Goal: Information Seeking & Learning: Find specific fact

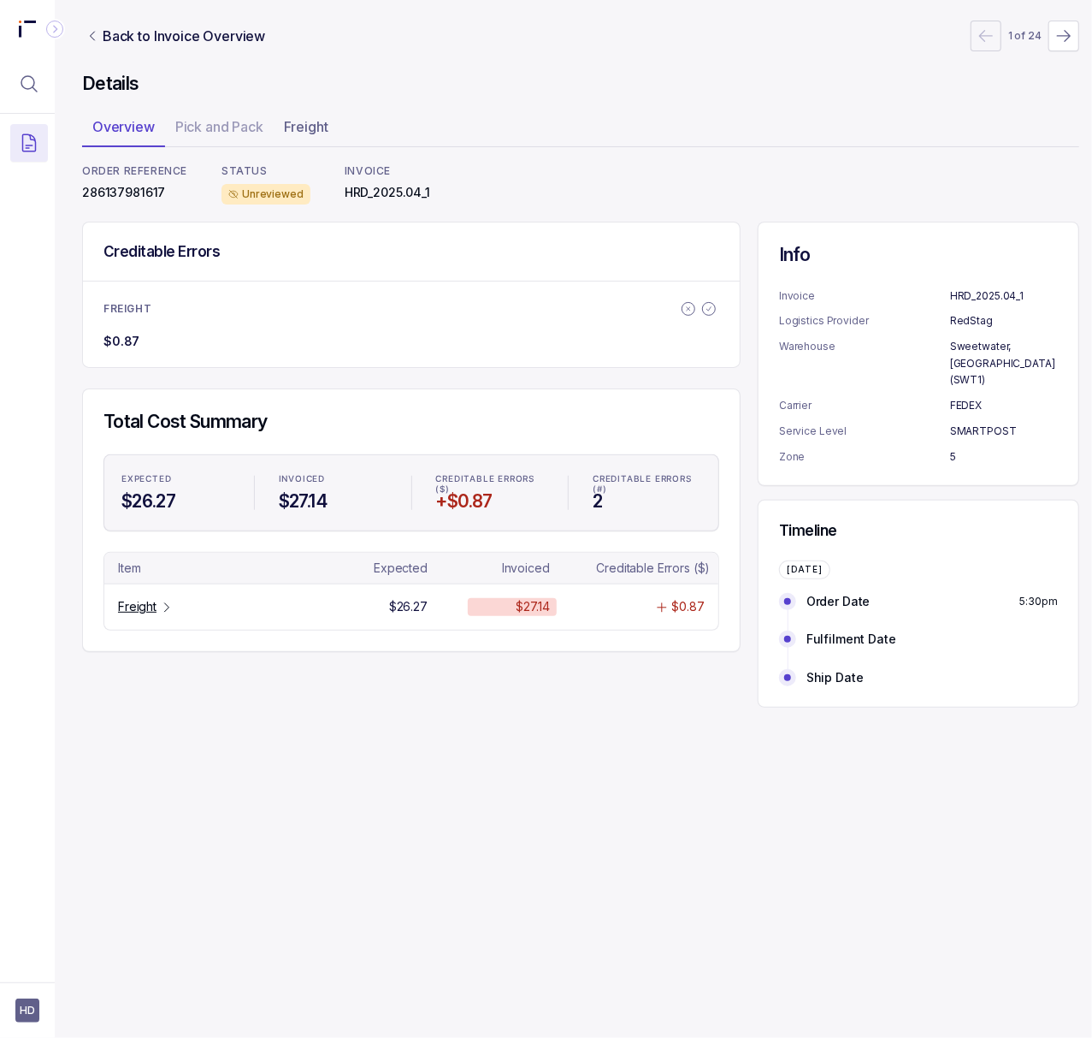
scroll to position [0, 4]
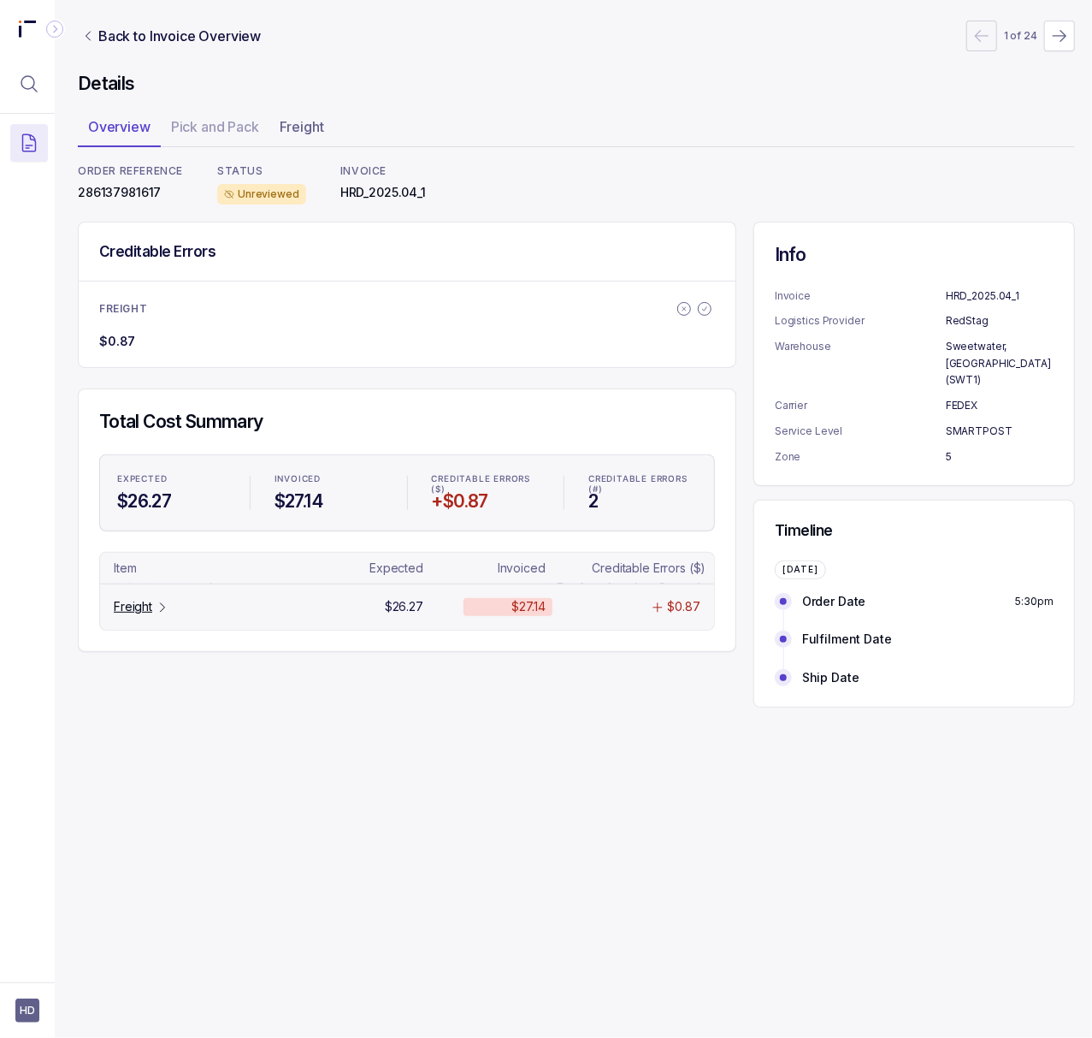
click at [125, 615] on p "Freight" at bounding box center [133, 606] width 38 height 17
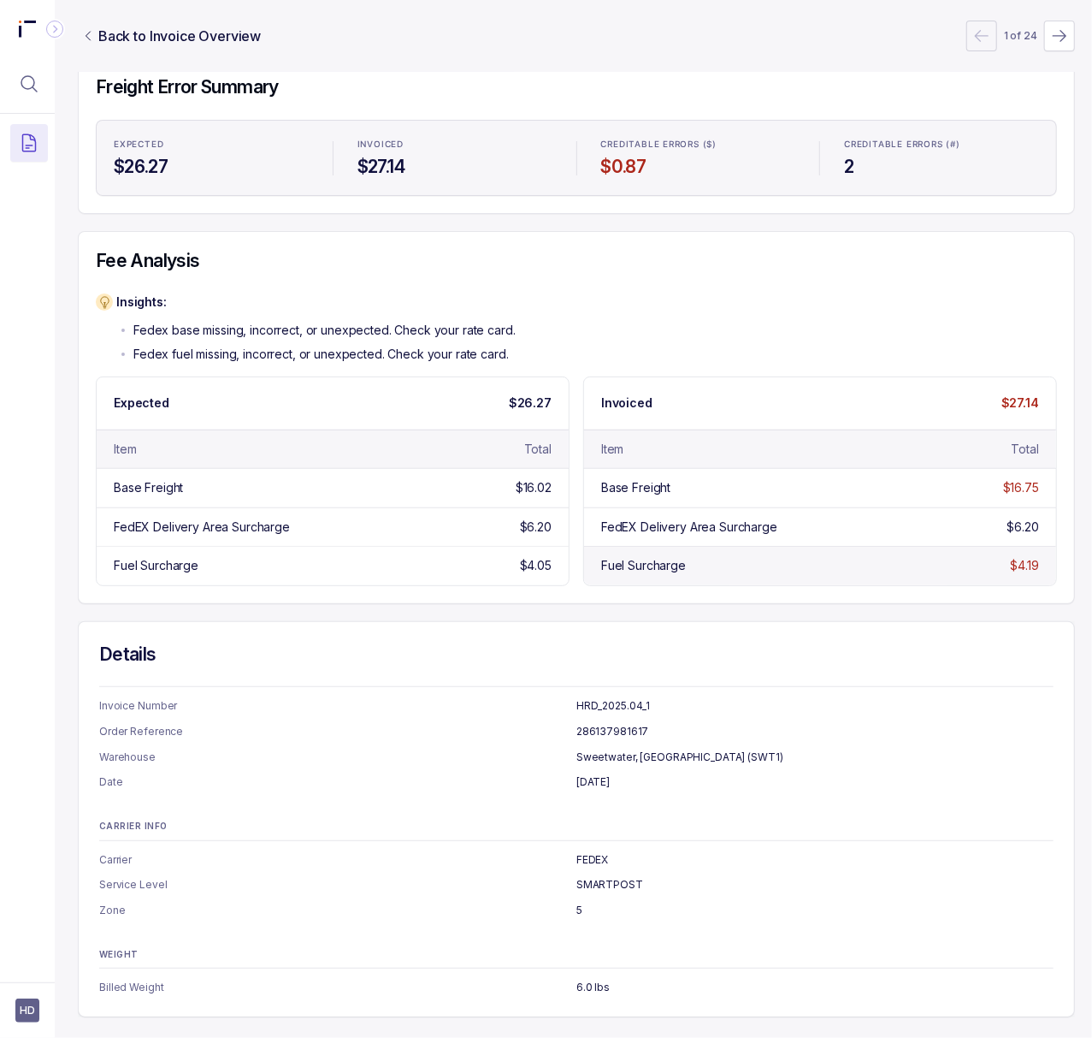
scroll to position [186, 4]
click at [626, 773] on p "[DATE]" at bounding box center [815, 781] width 477 height 17
copy p "[DATE]"
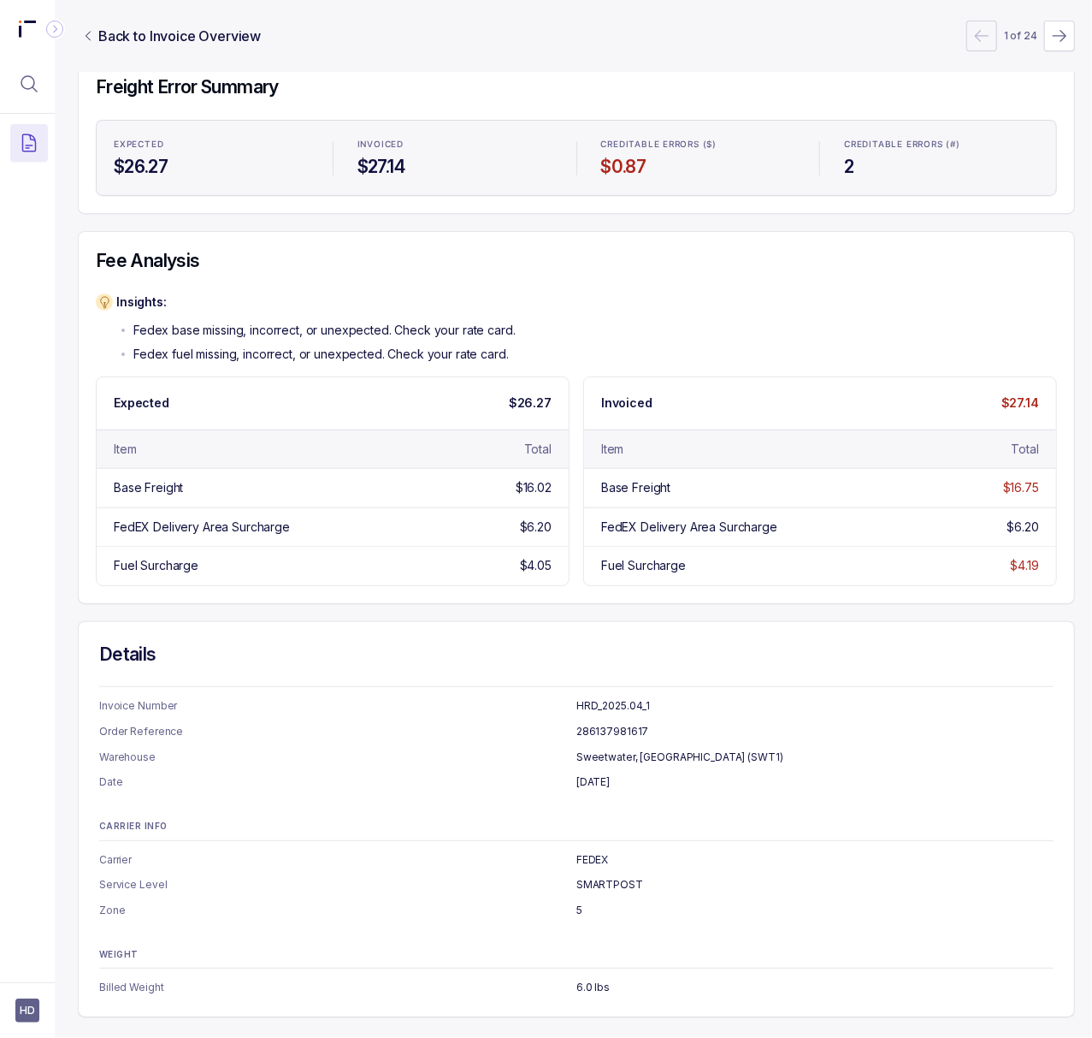
click at [583, 979] on p "6.0 lbs" at bounding box center [815, 987] width 477 height 17
copy p "6.0 lbs"
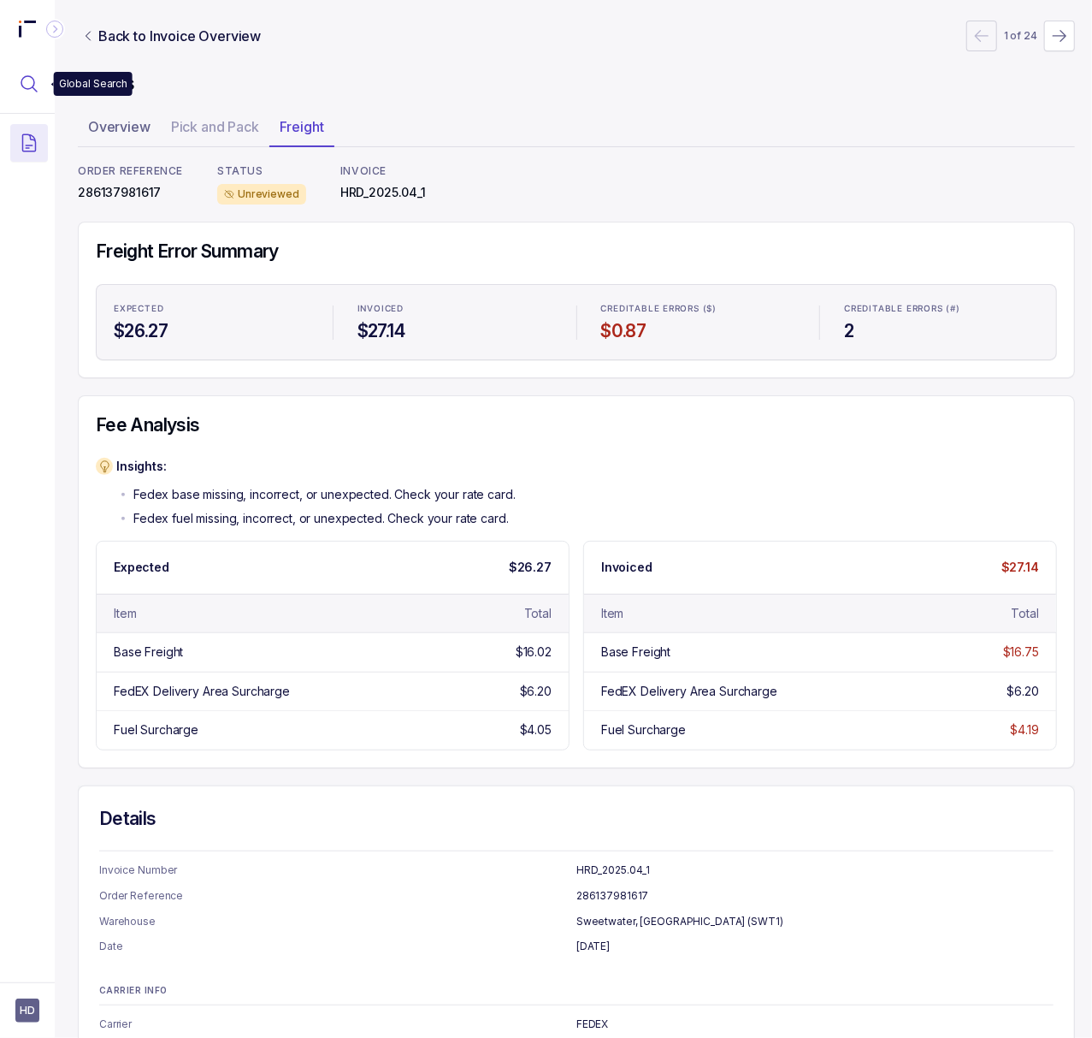
click at [33, 83] on icon "Menu Icon Button MagnifyingGlassIcon" at bounding box center [29, 84] width 21 height 21
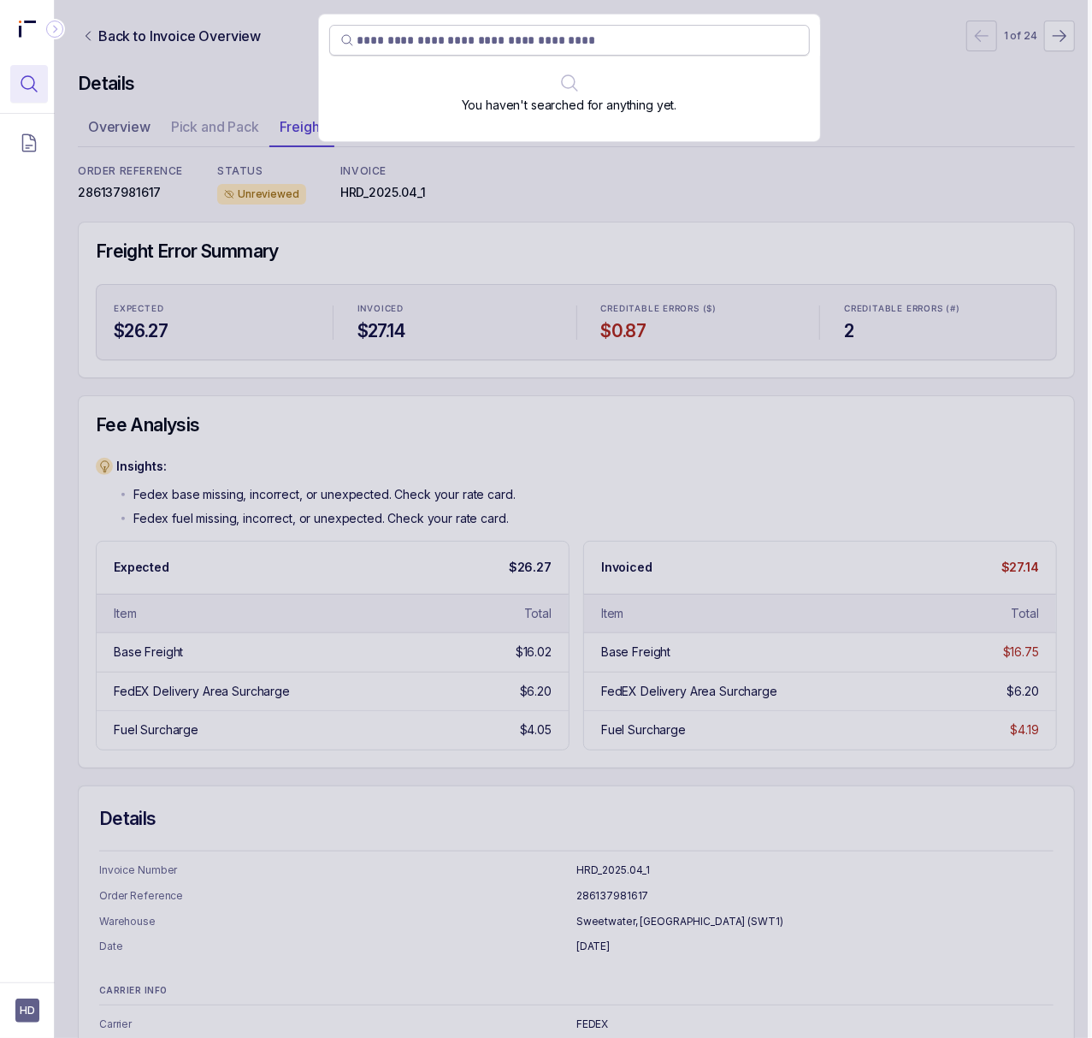
click at [425, 45] on input "search" at bounding box center [578, 40] width 441 height 17
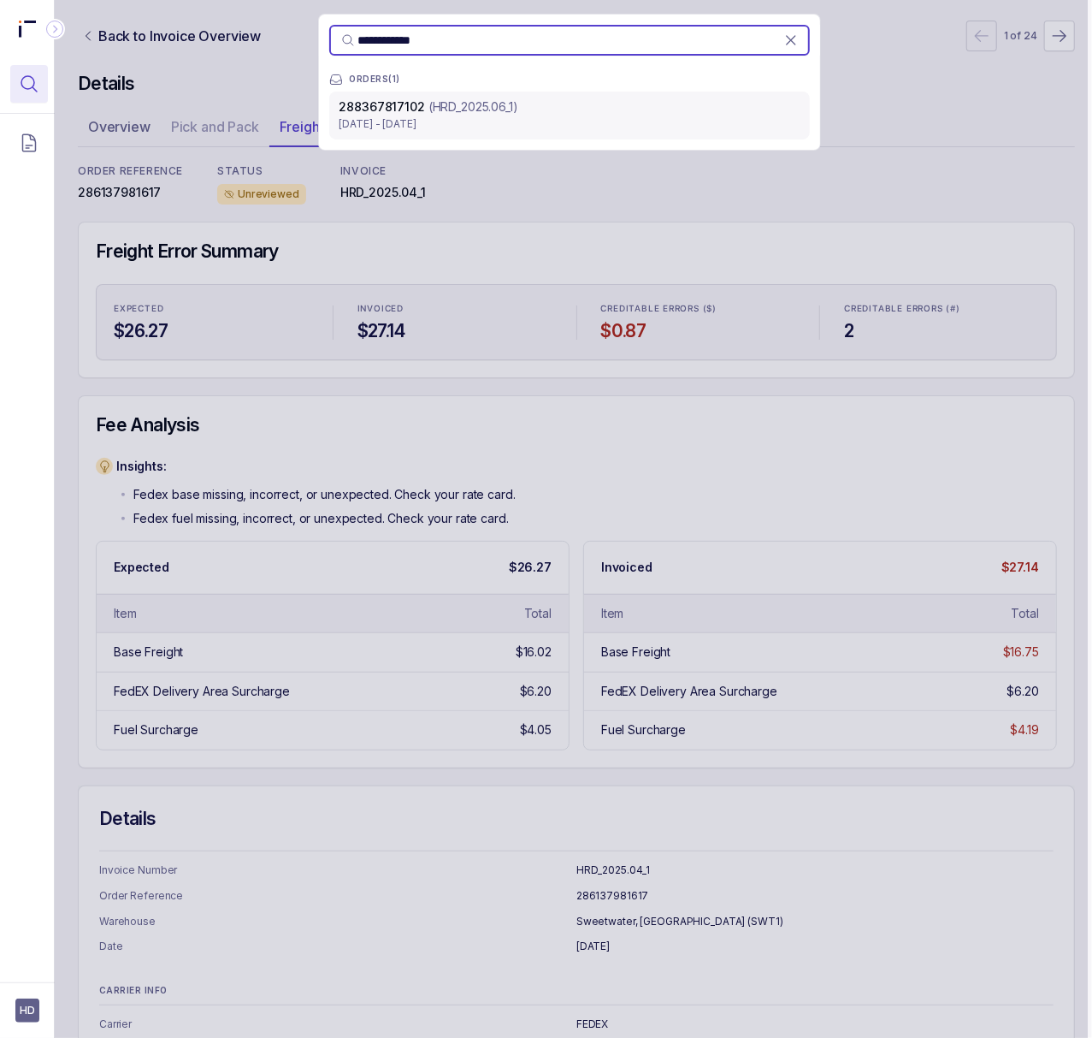
type input "**********"
click at [431, 107] on p "(HRD_2025.06_1)" at bounding box center [474, 106] width 90 height 17
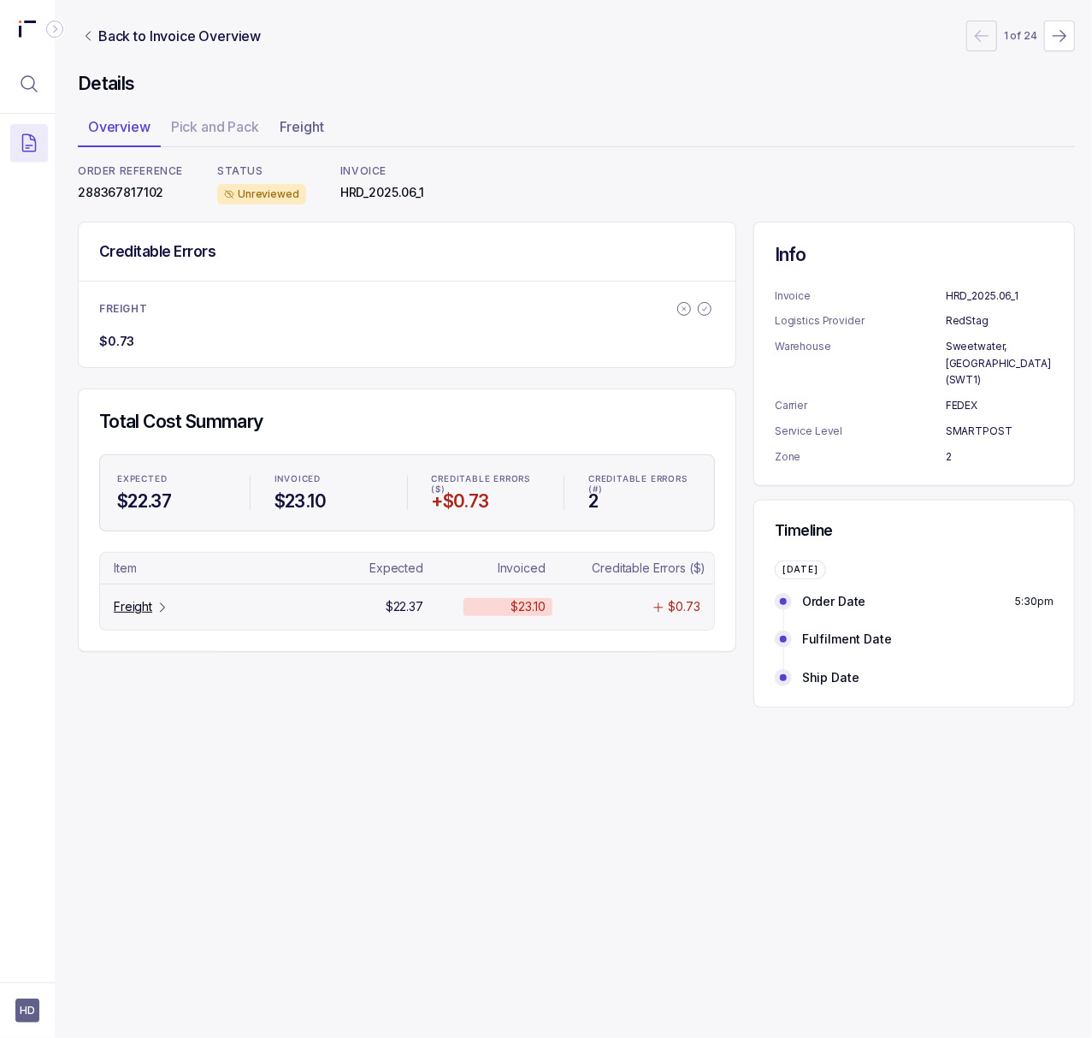
click at [140, 615] on p "Freight" at bounding box center [133, 606] width 38 height 17
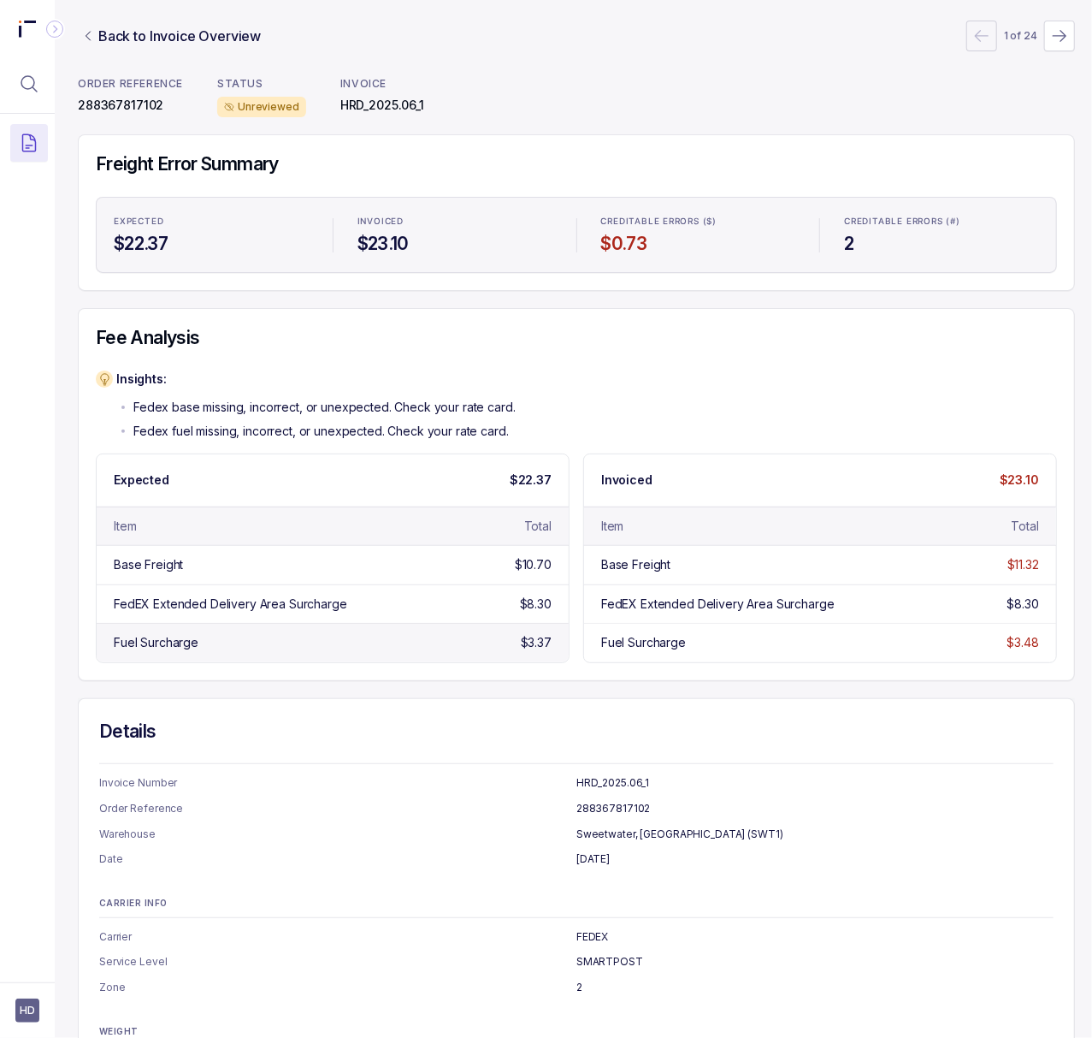
scroll to position [186, 4]
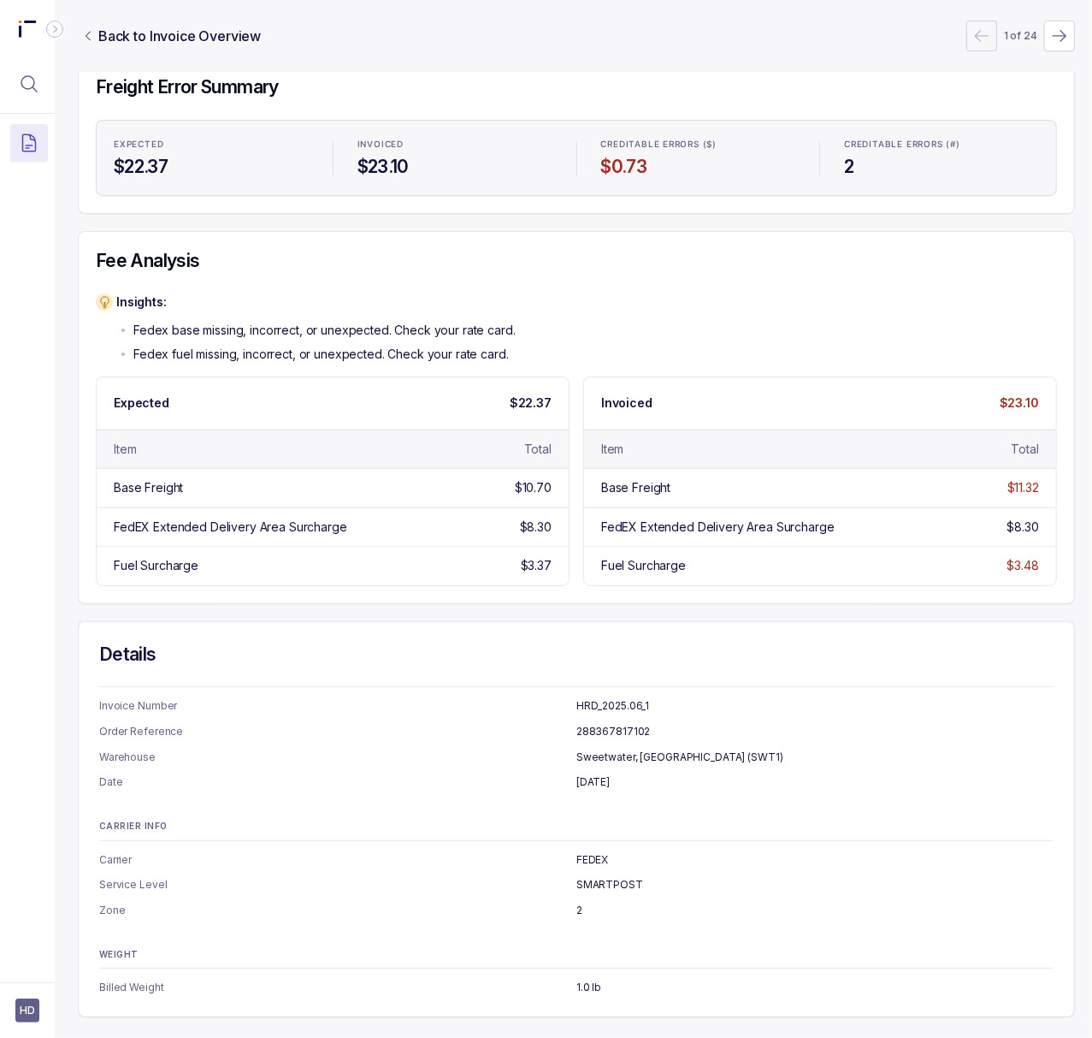
click at [604, 773] on p "[DATE]" at bounding box center [815, 781] width 477 height 17
copy p "[DATE]"
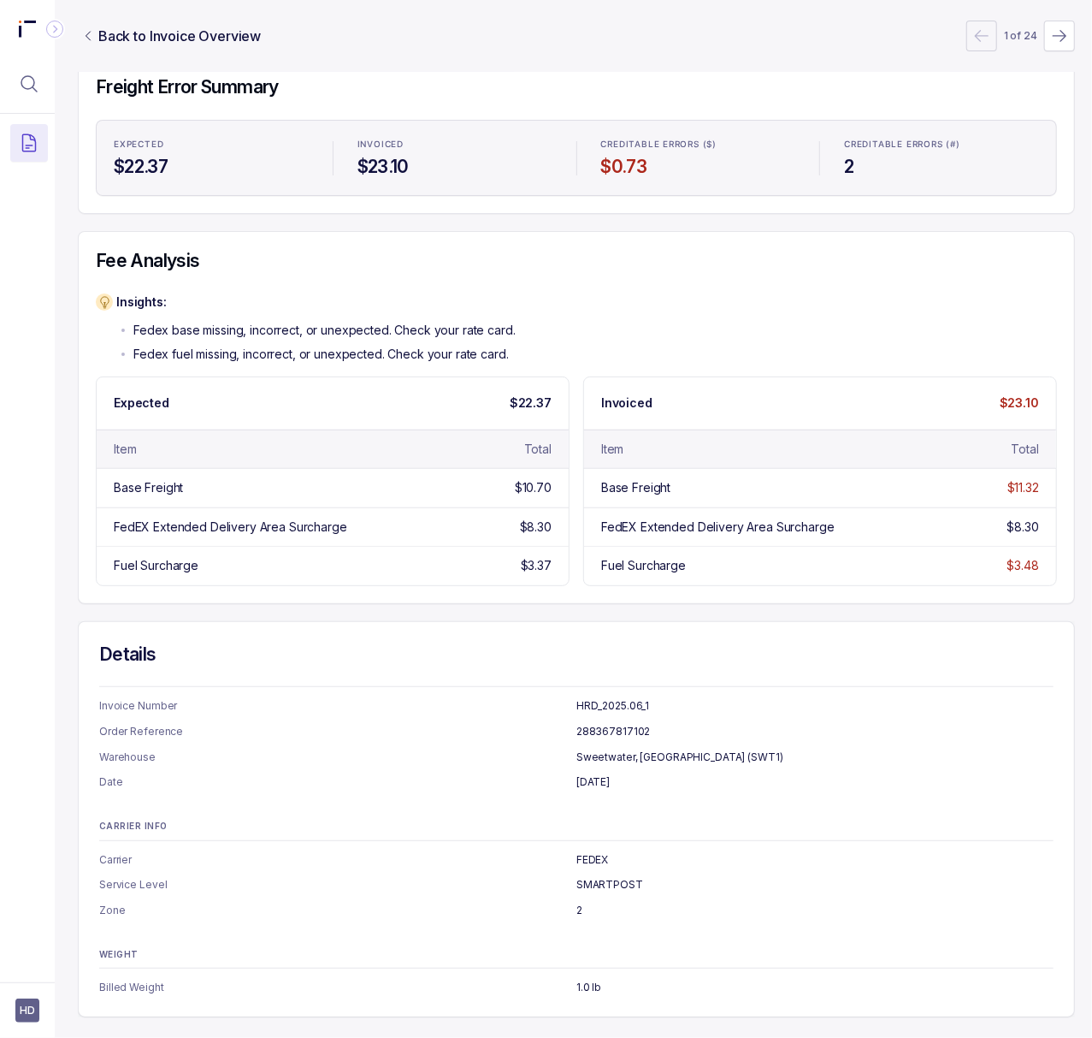
click at [577, 902] on p "2" at bounding box center [815, 910] width 477 height 17
copy p "2"
click at [582, 979] on p "1.0 lb" at bounding box center [815, 987] width 477 height 17
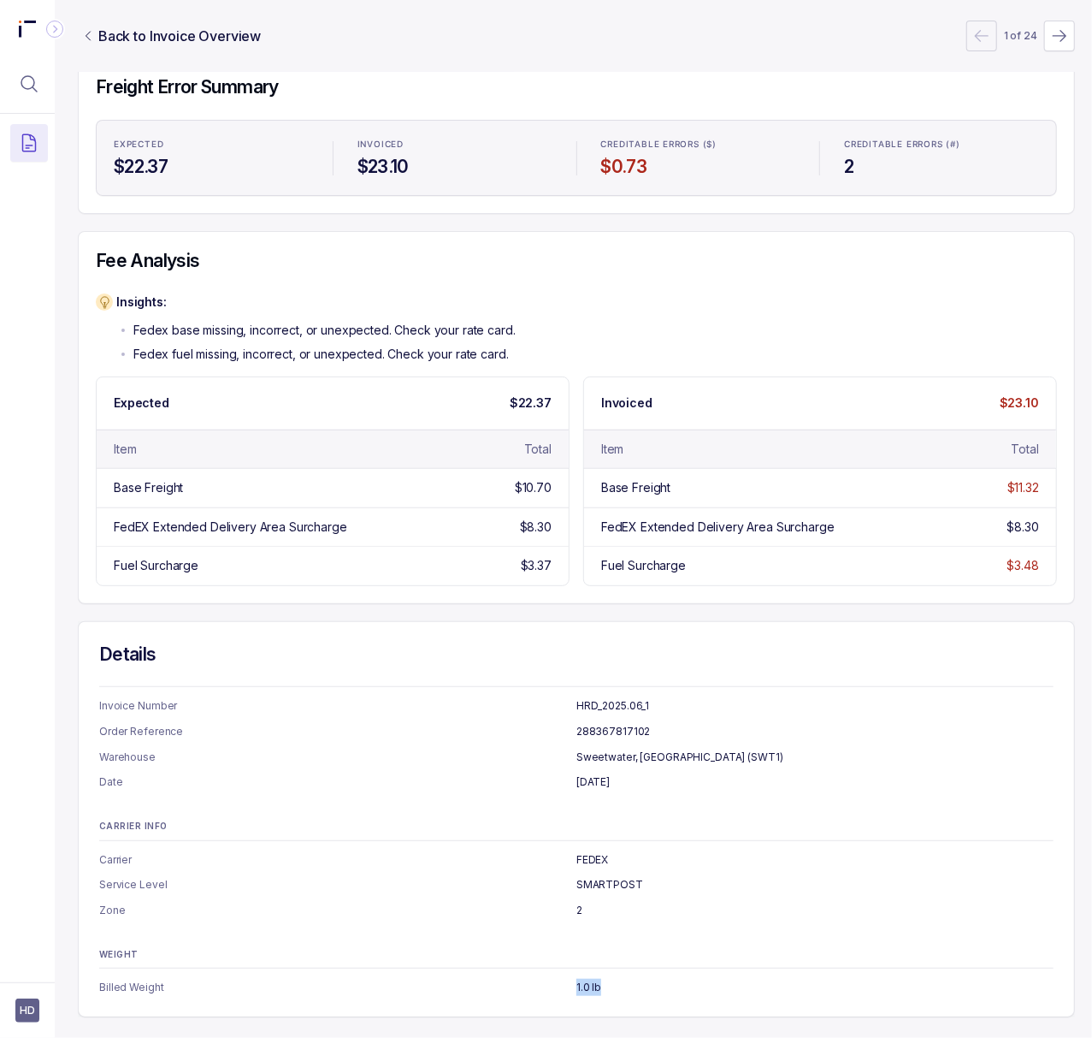
click at [582, 979] on p "1.0 lb" at bounding box center [815, 987] width 477 height 17
copy p "1.0 lb"
drag, startPoint x: 19, startPoint y: 76, endPoint x: 62, endPoint y: 84, distance: 43.5
click at [19, 76] on icon "Menu Icon Button MagnifyingGlassIcon" at bounding box center [29, 84] width 21 height 21
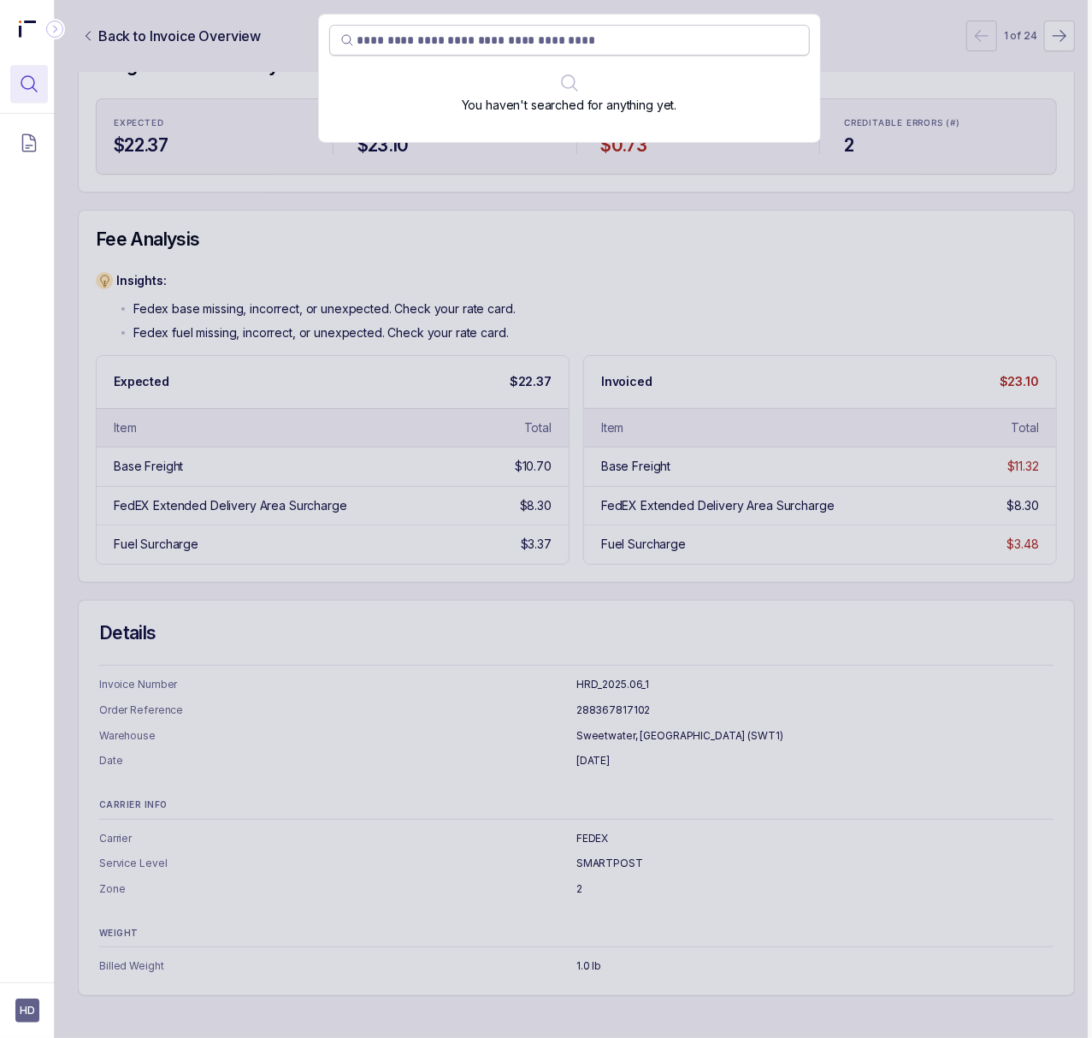
click at [423, 44] on input "search" at bounding box center [578, 40] width 441 height 17
type input "**********"
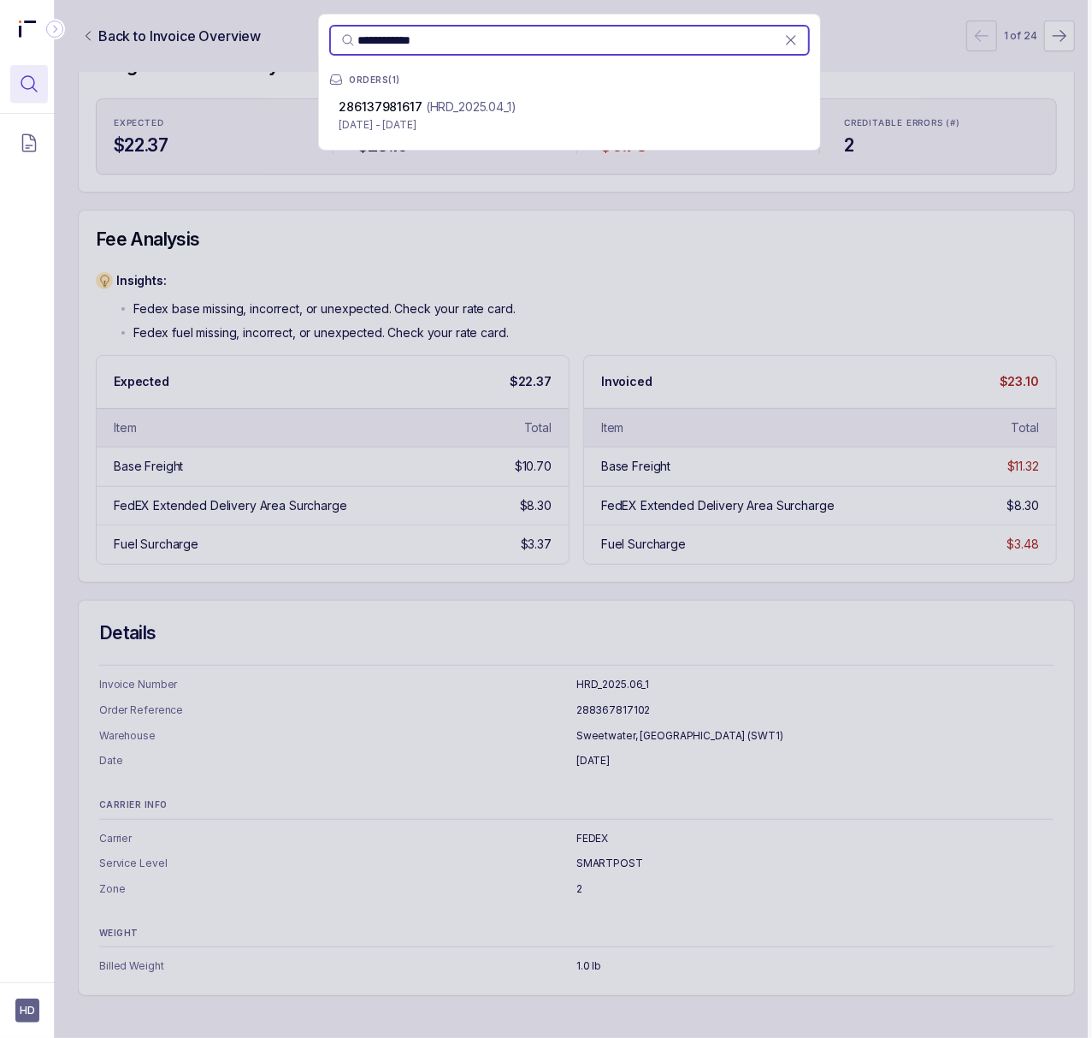
click at [431, 123] on p "[DATE] - [DATE]" at bounding box center [570, 124] width 460 height 17
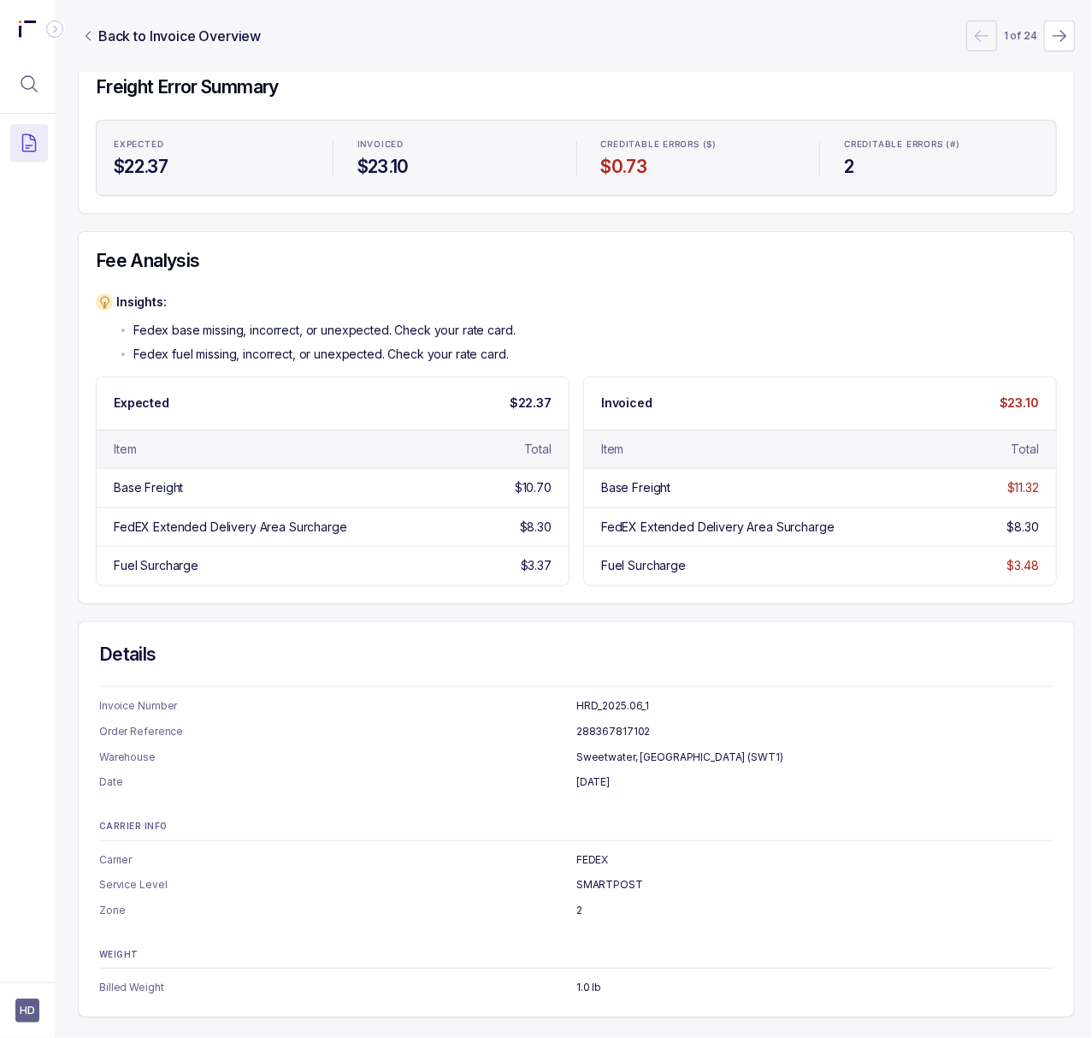
scroll to position [0, 4]
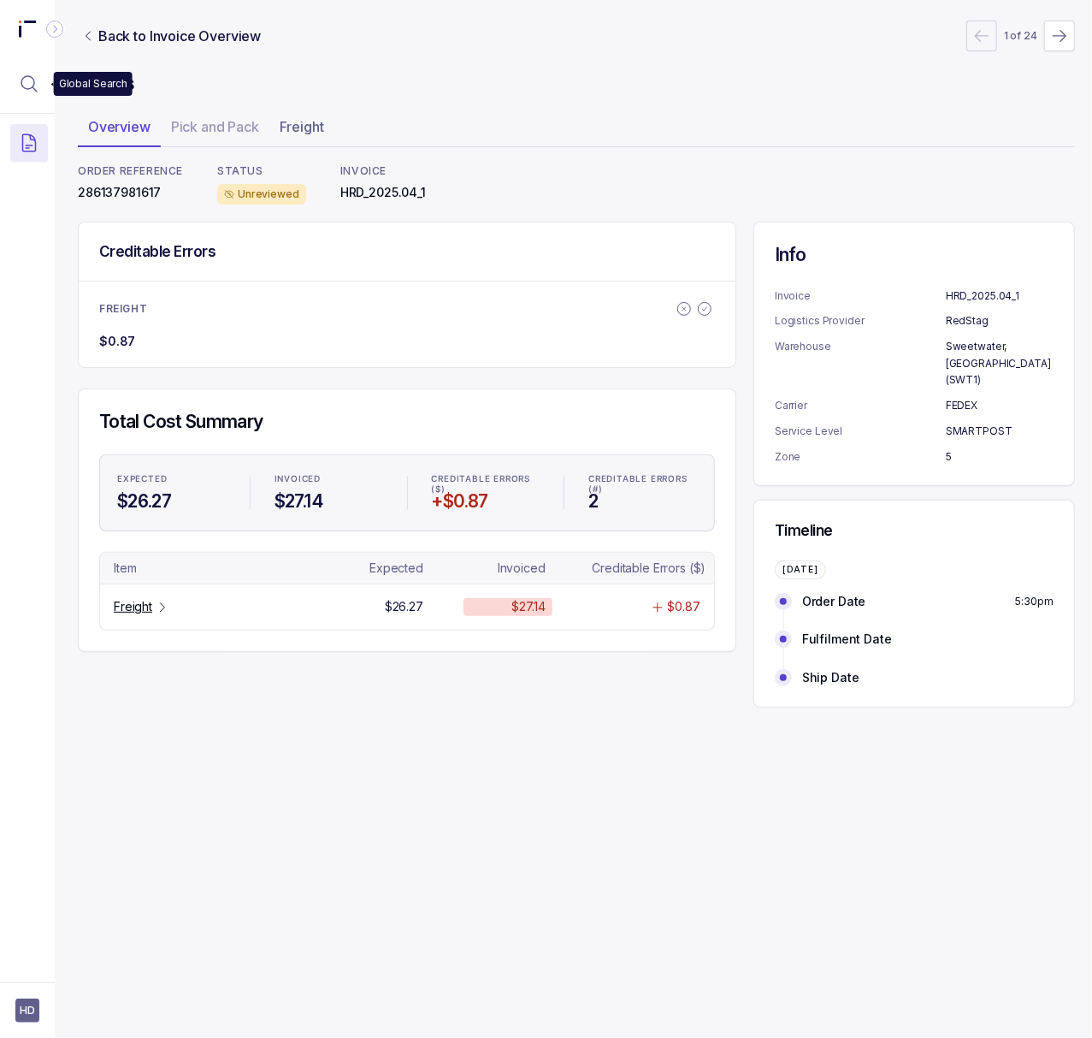
drag, startPoint x: 38, startPoint y: 90, endPoint x: 49, endPoint y: 90, distance: 11.1
click at [38, 90] on icon "Menu Icon Button MagnifyingGlassIcon" at bounding box center [29, 84] width 21 height 21
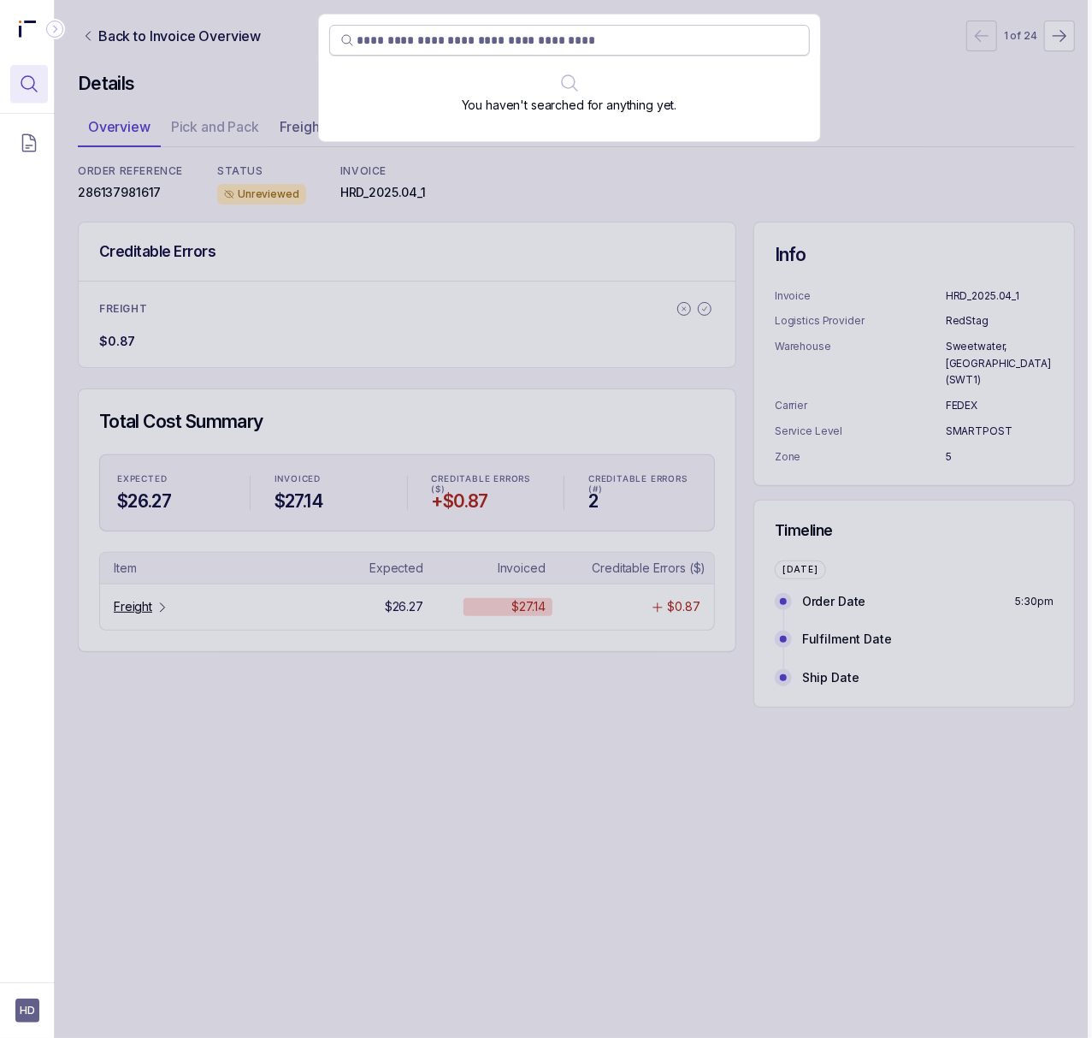
click at [378, 32] on input "search" at bounding box center [578, 40] width 441 height 17
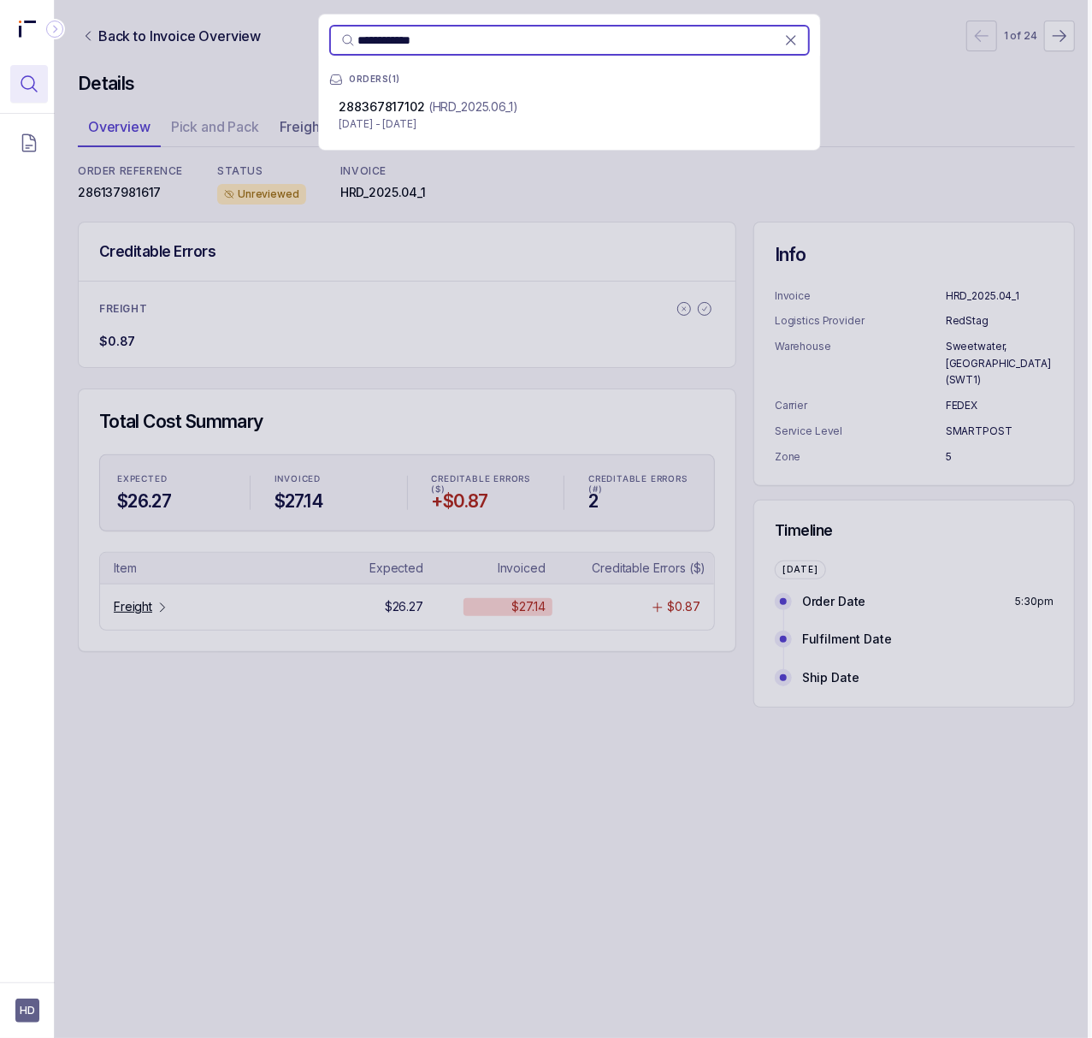
type input "**********"
click at [407, 123] on p "[DATE] - [DATE]" at bounding box center [570, 123] width 460 height 17
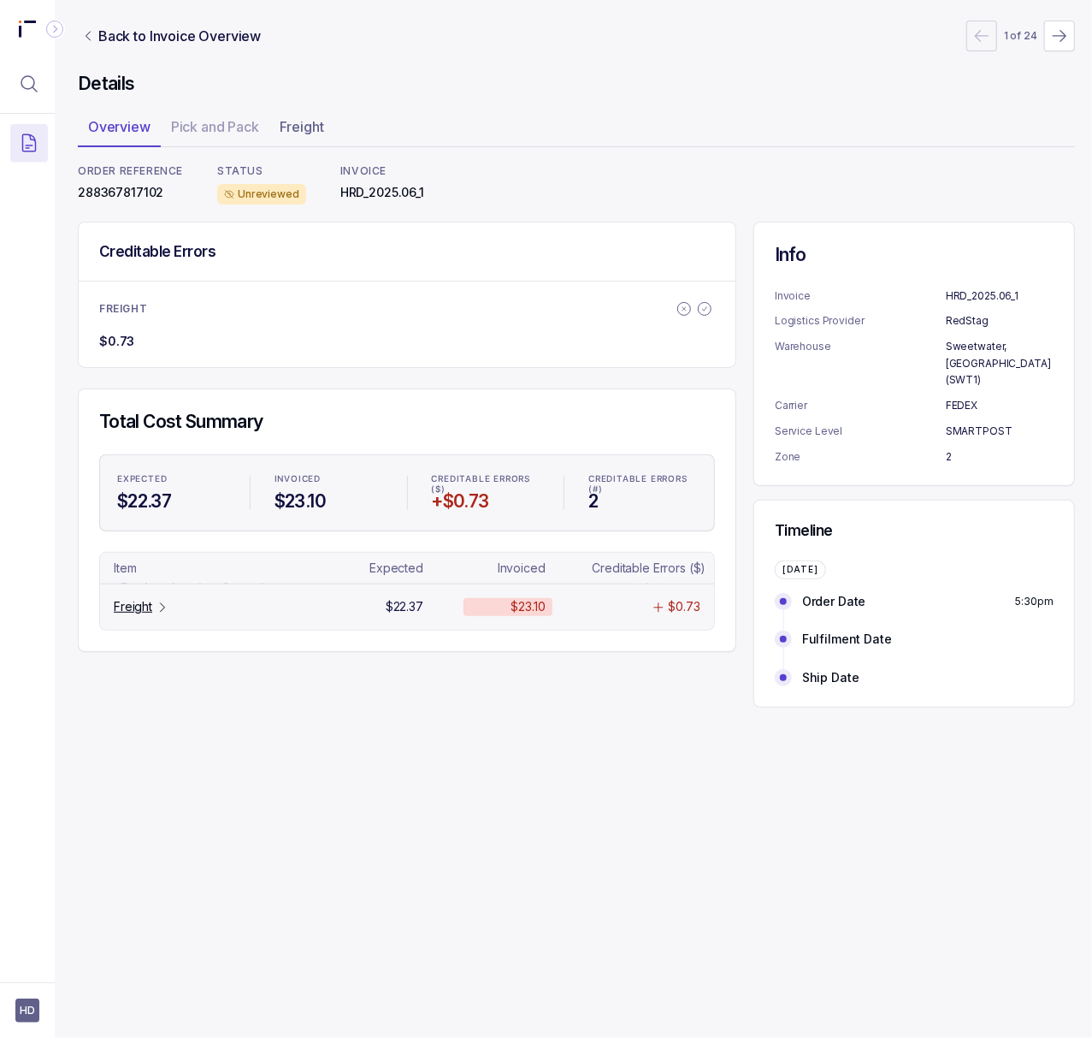
click at [151, 602] on p "Freight" at bounding box center [133, 606] width 38 height 17
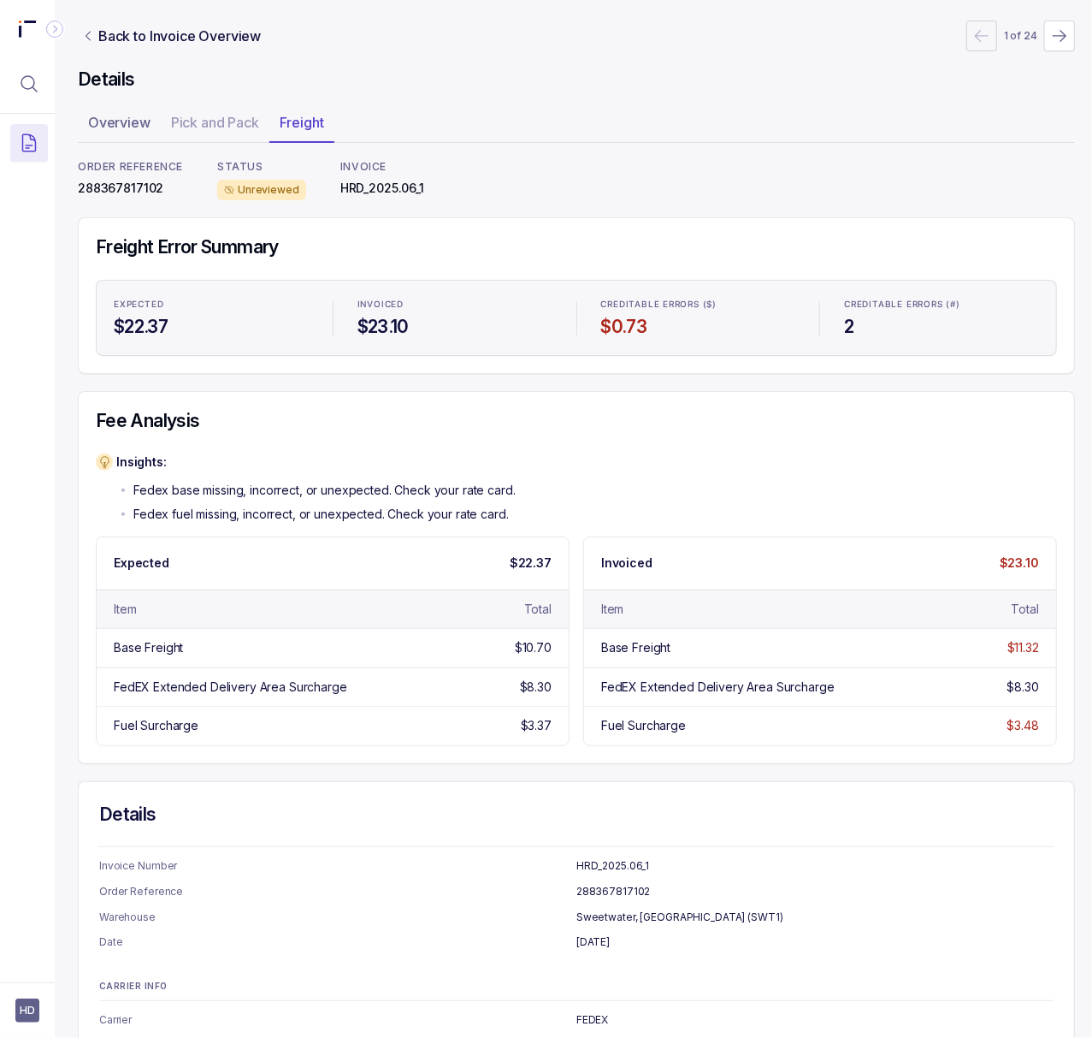
scroll to position [0, 4]
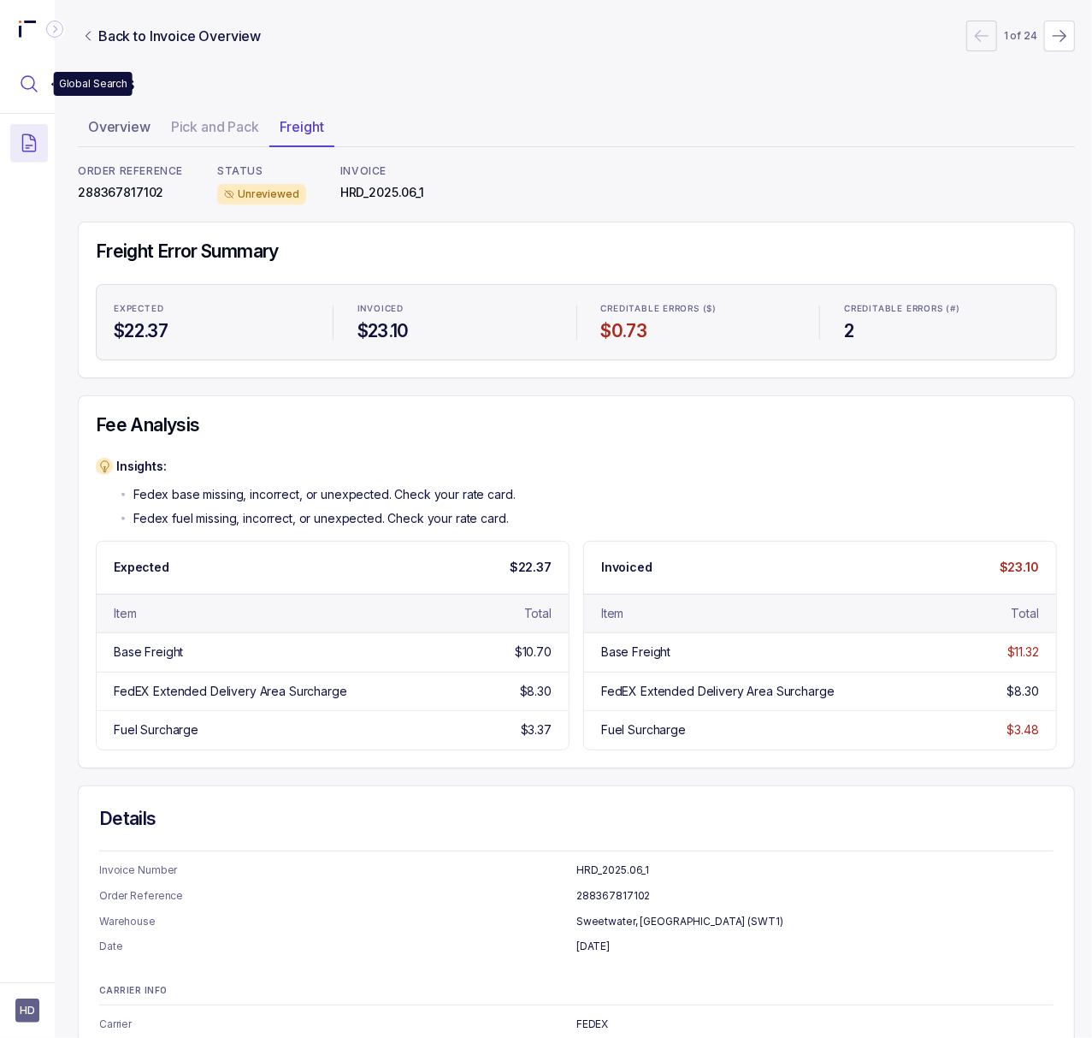
click at [31, 93] on icon "Menu Icon Button MagnifyingGlassIcon" at bounding box center [29, 84] width 21 height 21
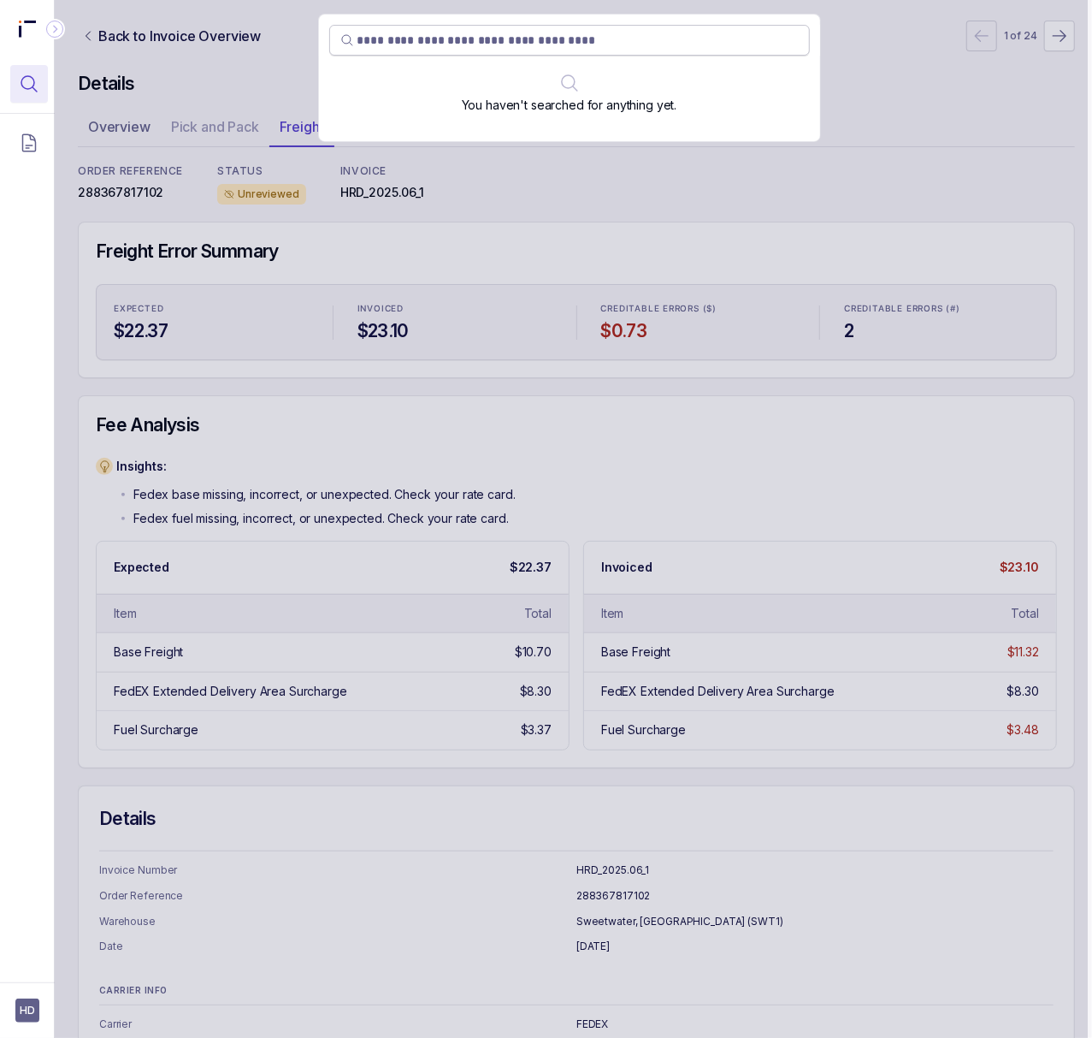
click at [435, 36] on input "search" at bounding box center [578, 40] width 441 height 17
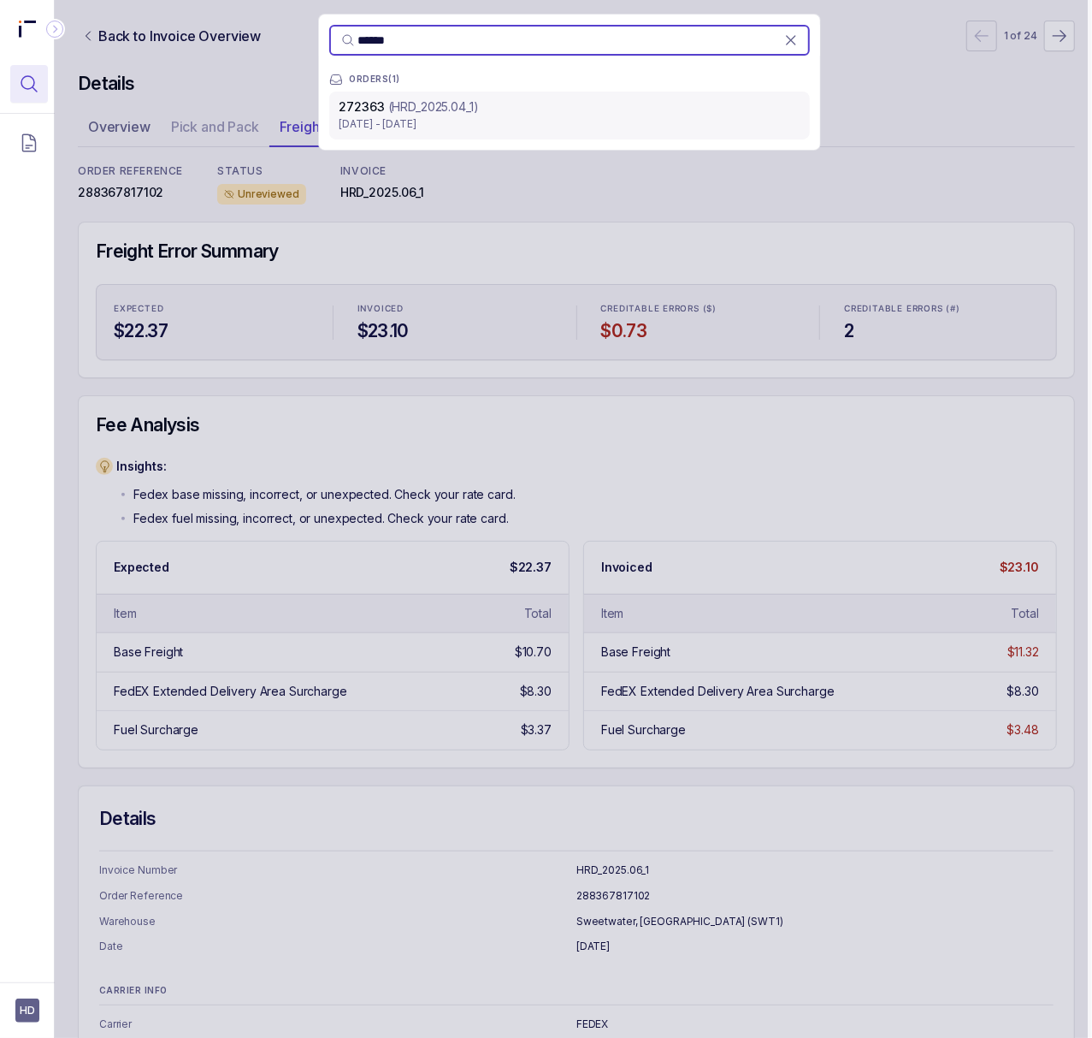
type input "******"
click at [452, 106] on p "(HRD_2025.04_1)" at bounding box center [433, 106] width 91 height 17
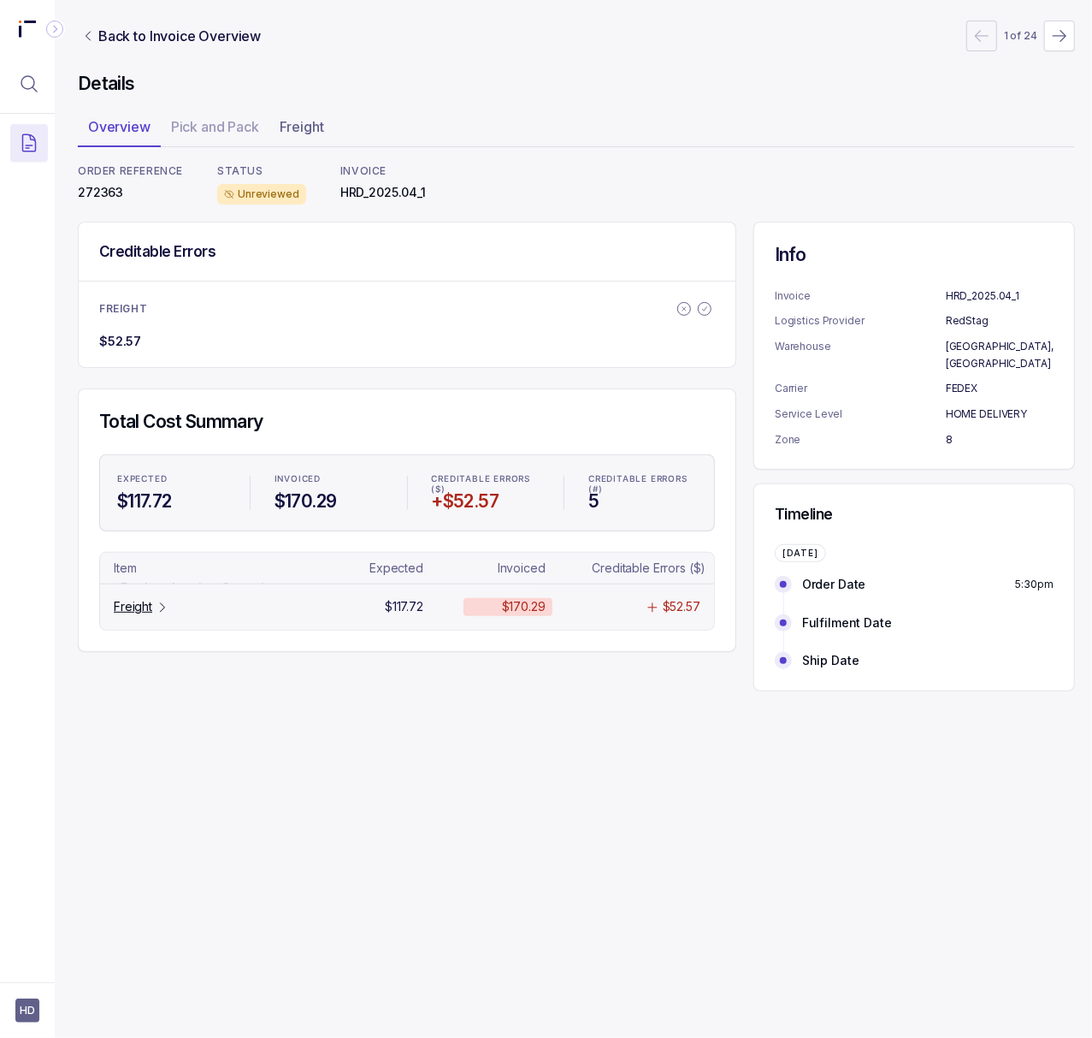
click at [144, 611] on p "Freight" at bounding box center [133, 606] width 38 height 17
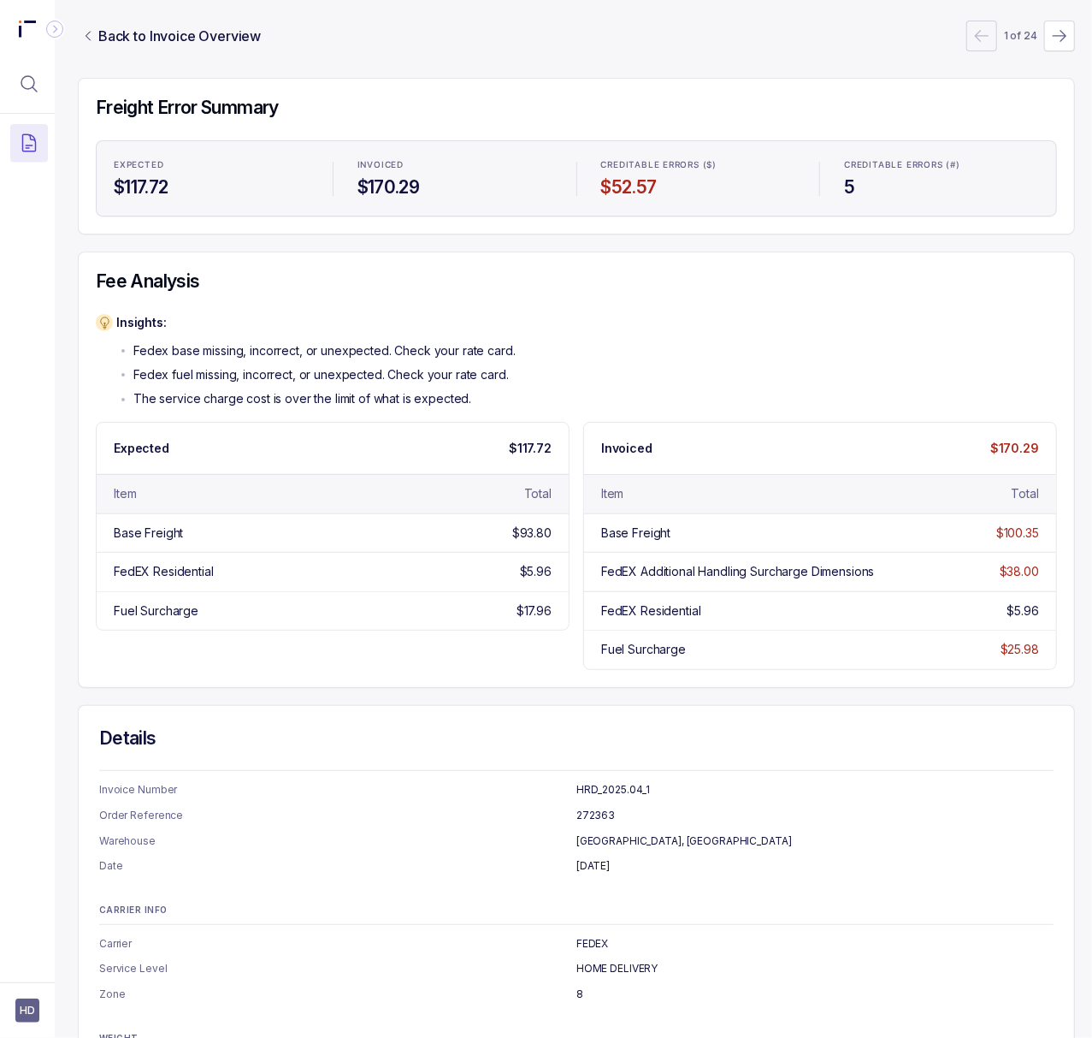
scroll to position [250, 4]
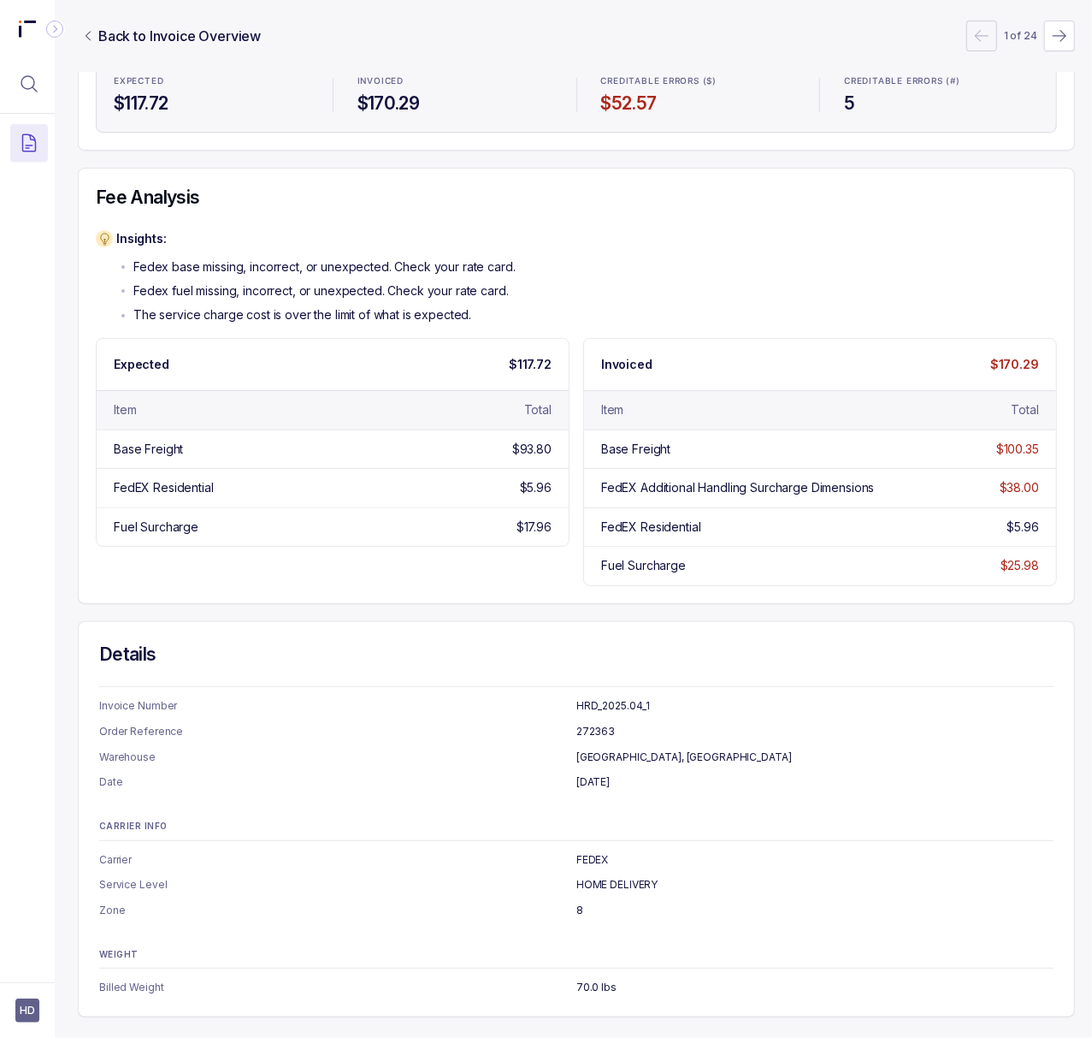
click at [600, 773] on p "[DATE]" at bounding box center [815, 781] width 477 height 17
copy p "[DATE]"
click at [582, 902] on p "8" at bounding box center [815, 910] width 477 height 17
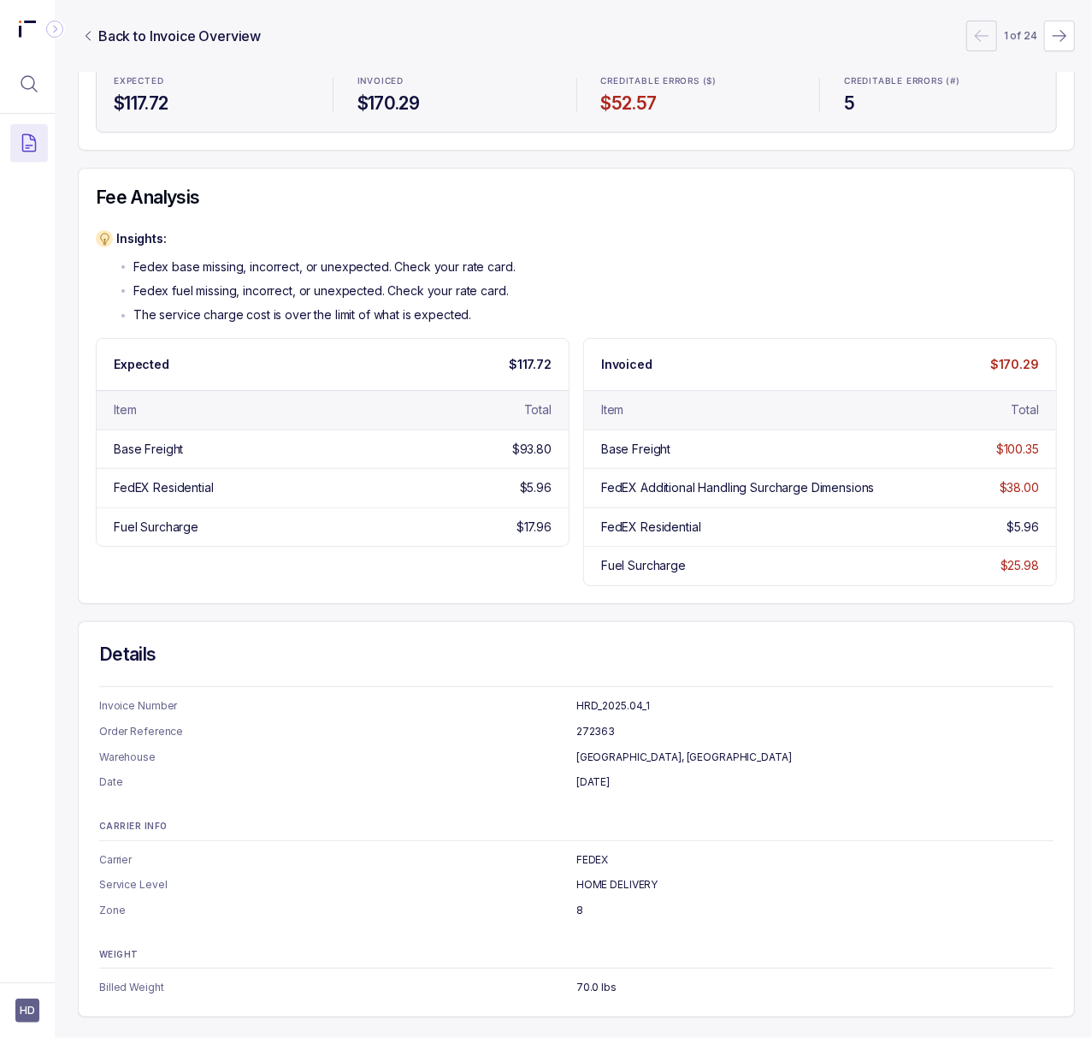
click at [582, 902] on p "8" at bounding box center [815, 910] width 477 height 17
copy p "8"
click at [582, 979] on p "70.0 lbs" at bounding box center [815, 987] width 477 height 17
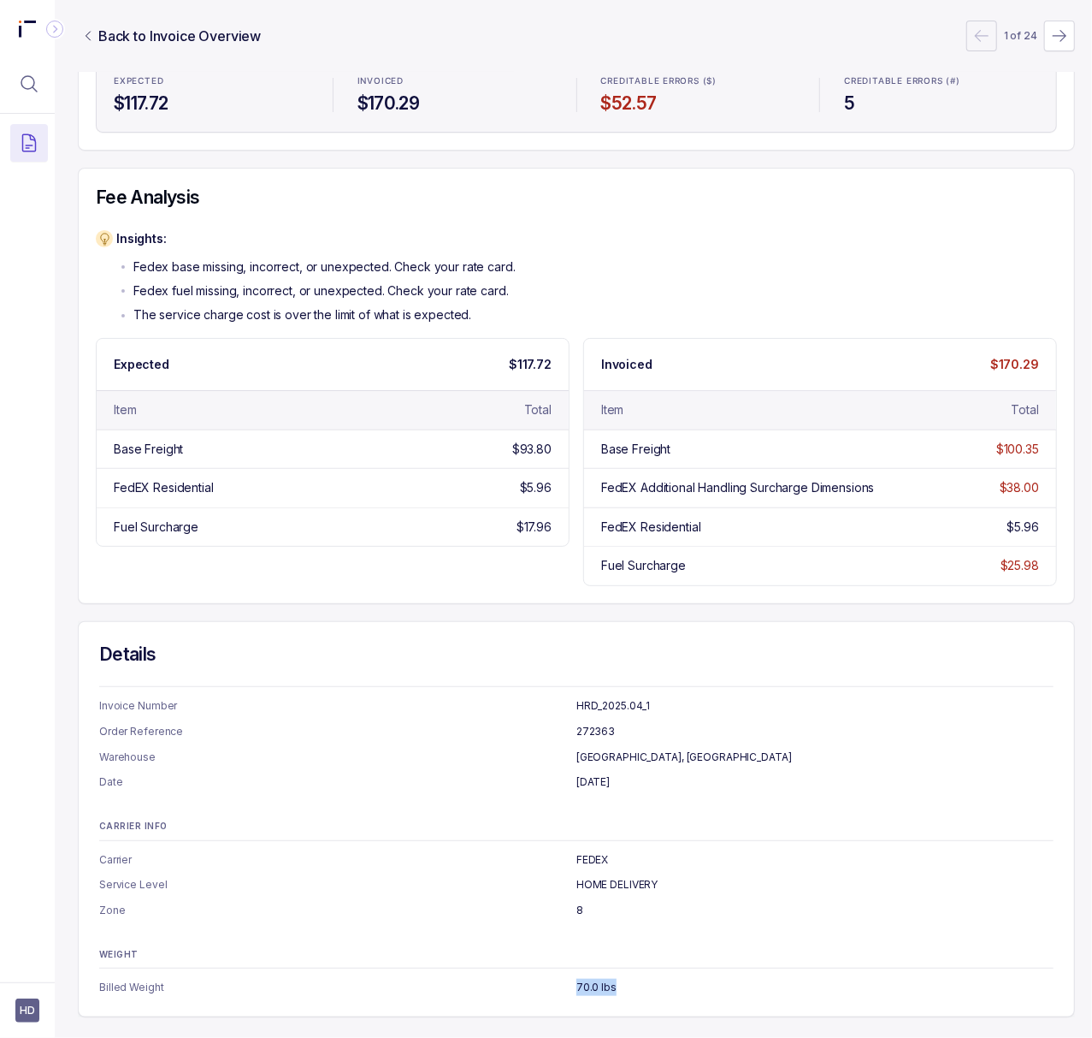
click at [582, 979] on p "70.0 lbs" at bounding box center [815, 987] width 477 height 17
copy p "70.0 lbs"
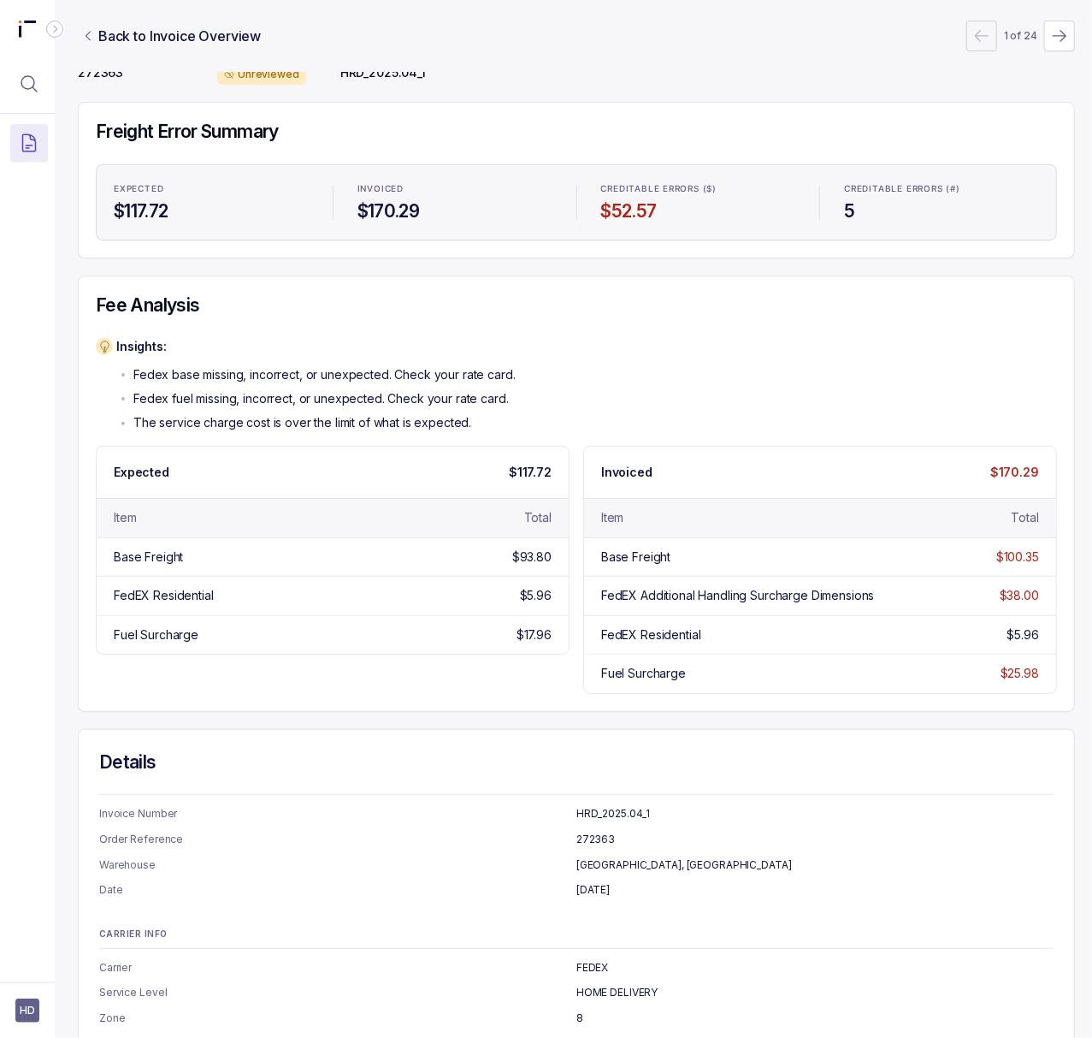
scroll to position [0, 4]
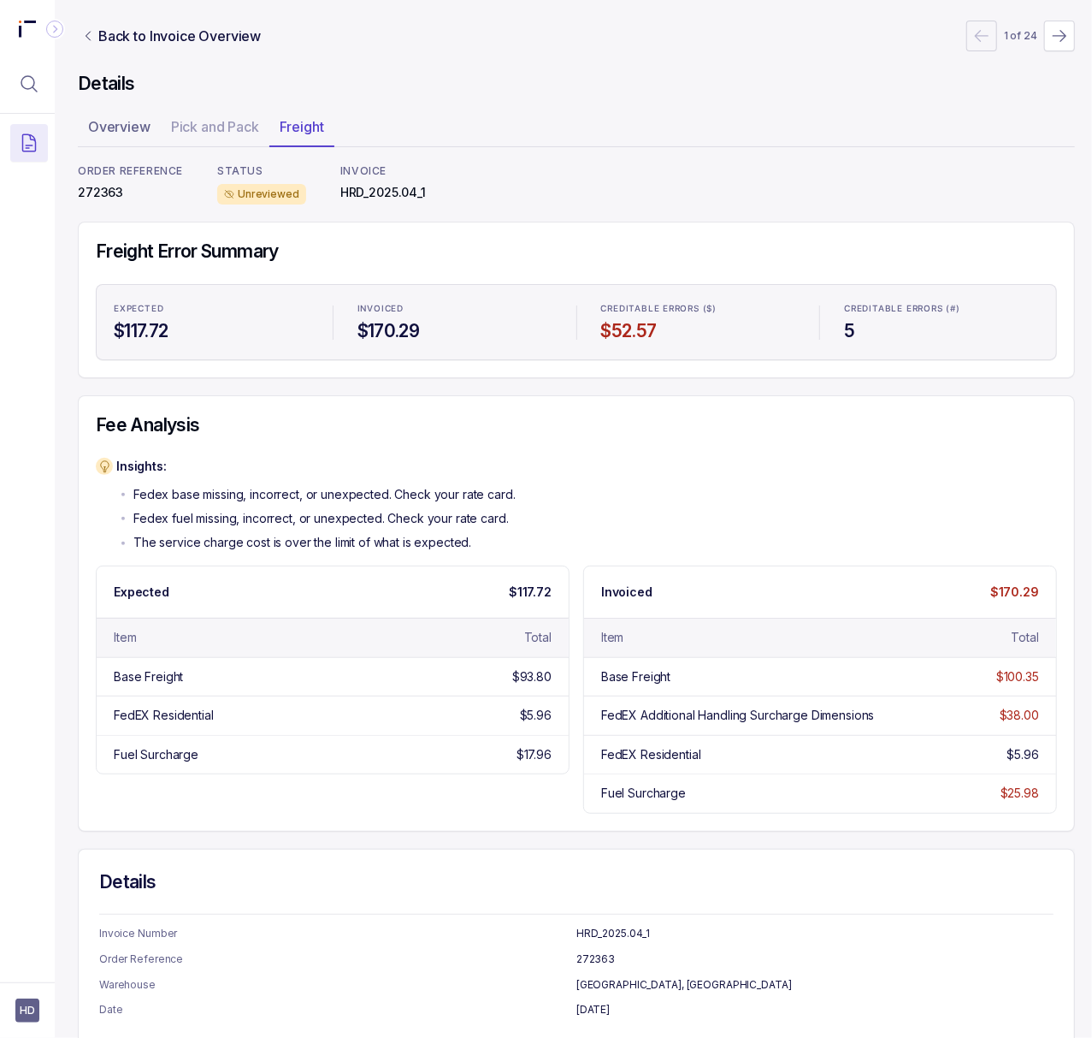
click at [106, 195] on p "272363" at bounding box center [130, 192] width 105 height 17
click at [353, 188] on p "HRD_2025.04_1" at bounding box center [383, 192] width 86 height 17
copy p "HRD_2025.04_1"
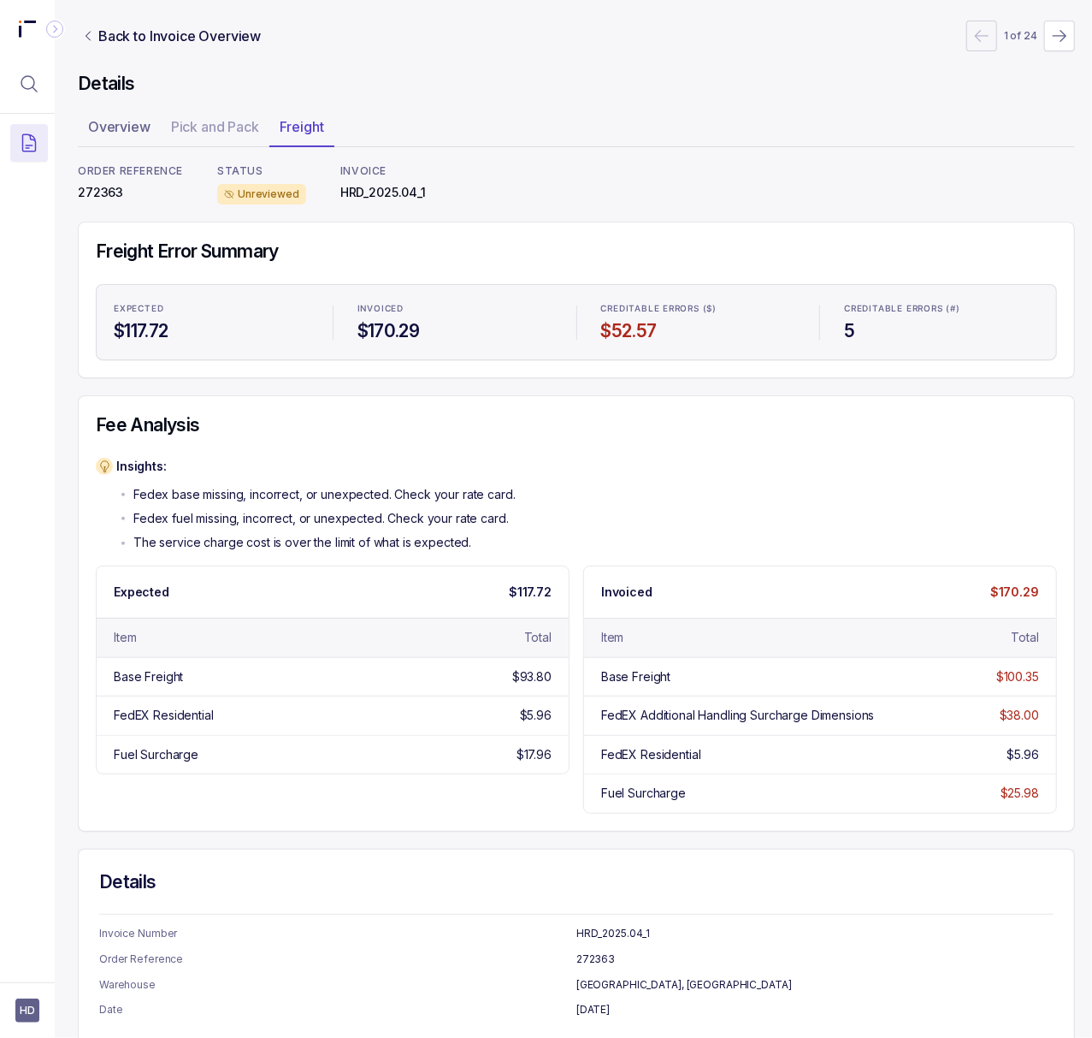
click at [97, 186] on p "272363" at bounding box center [130, 192] width 105 height 17
copy p "272363"
drag, startPoint x: 28, startPoint y: 74, endPoint x: 51, endPoint y: 75, distance: 23.2
click at [28, 74] on icon "Menu Icon Button MagnifyingGlassIcon" at bounding box center [29, 84] width 21 height 21
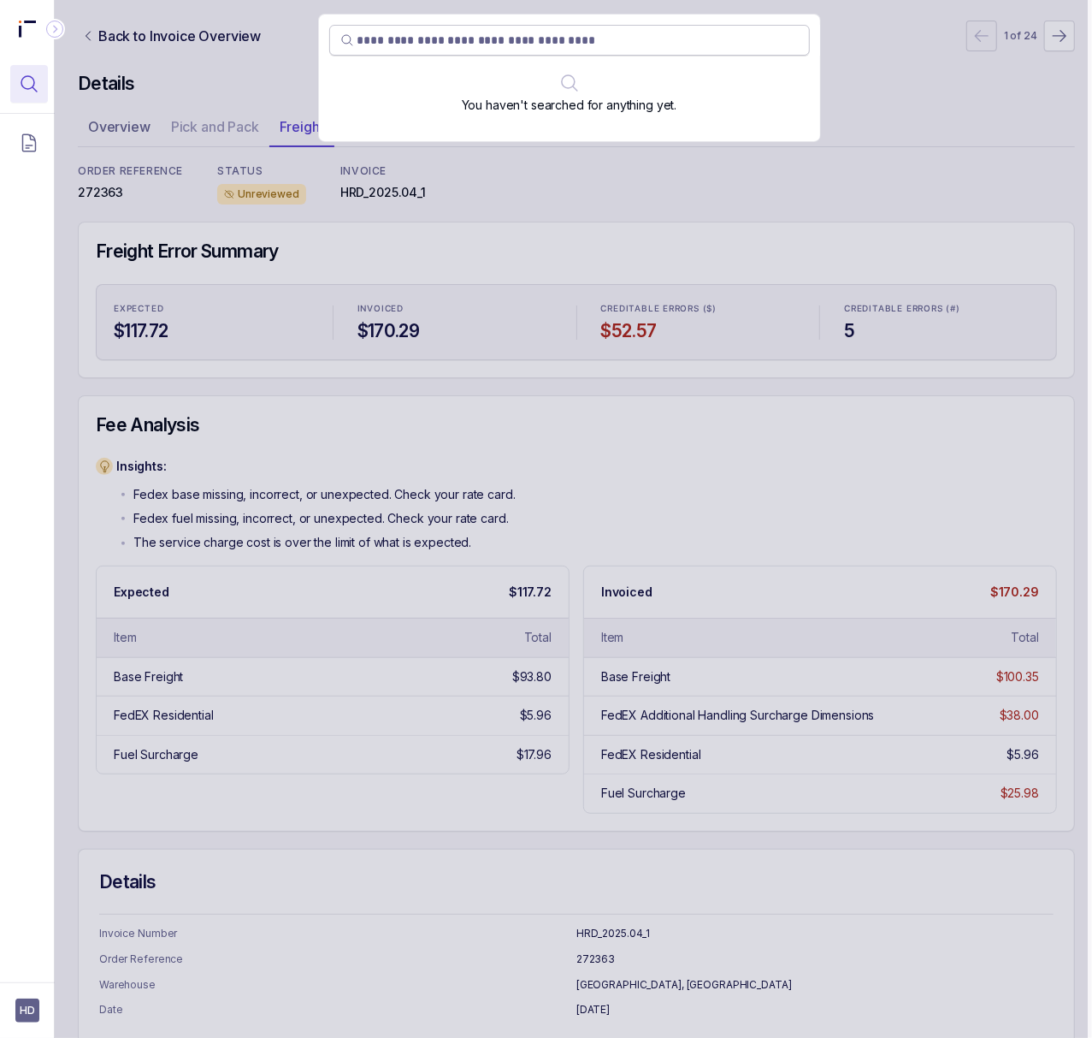
click at [473, 35] on input "search" at bounding box center [578, 40] width 441 height 17
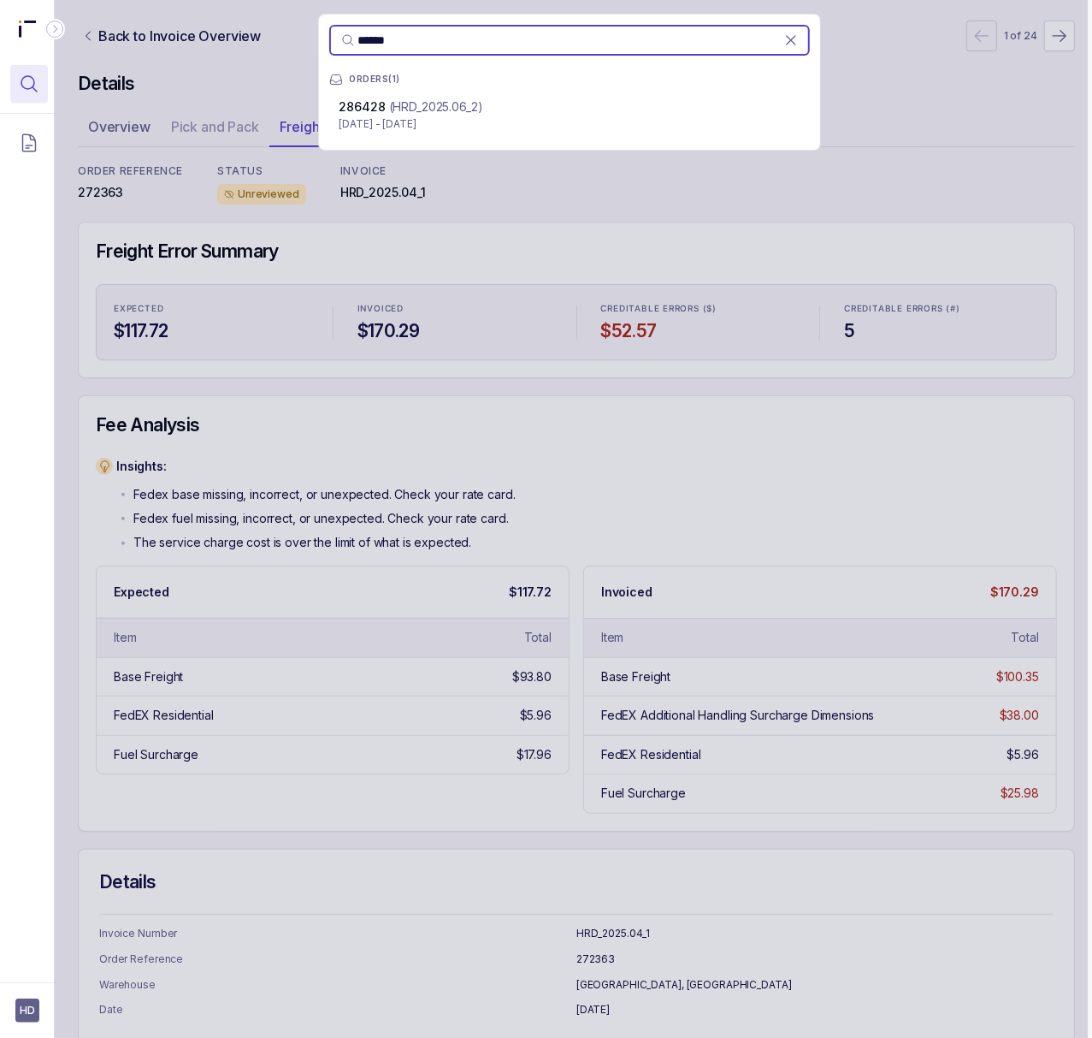
type input "******"
click at [453, 118] on p "[DATE] - [DATE]" at bounding box center [570, 123] width 460 height 17
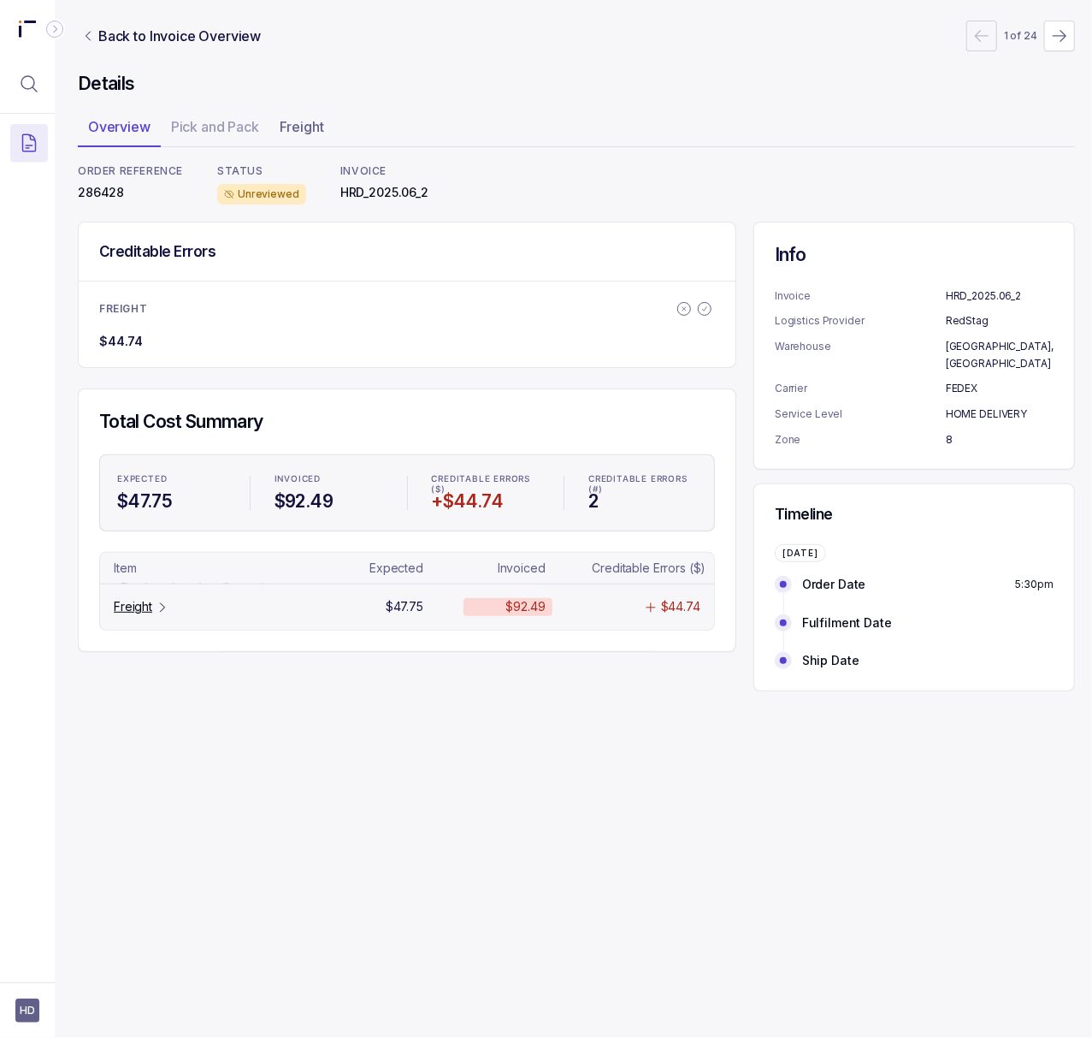
click at [144, 603] on p "Freight" at bounding box center [133, 606] width 38 height 17
click at [106, 196] on p "286428" at bounding box center [130, 192] width 105 height 17
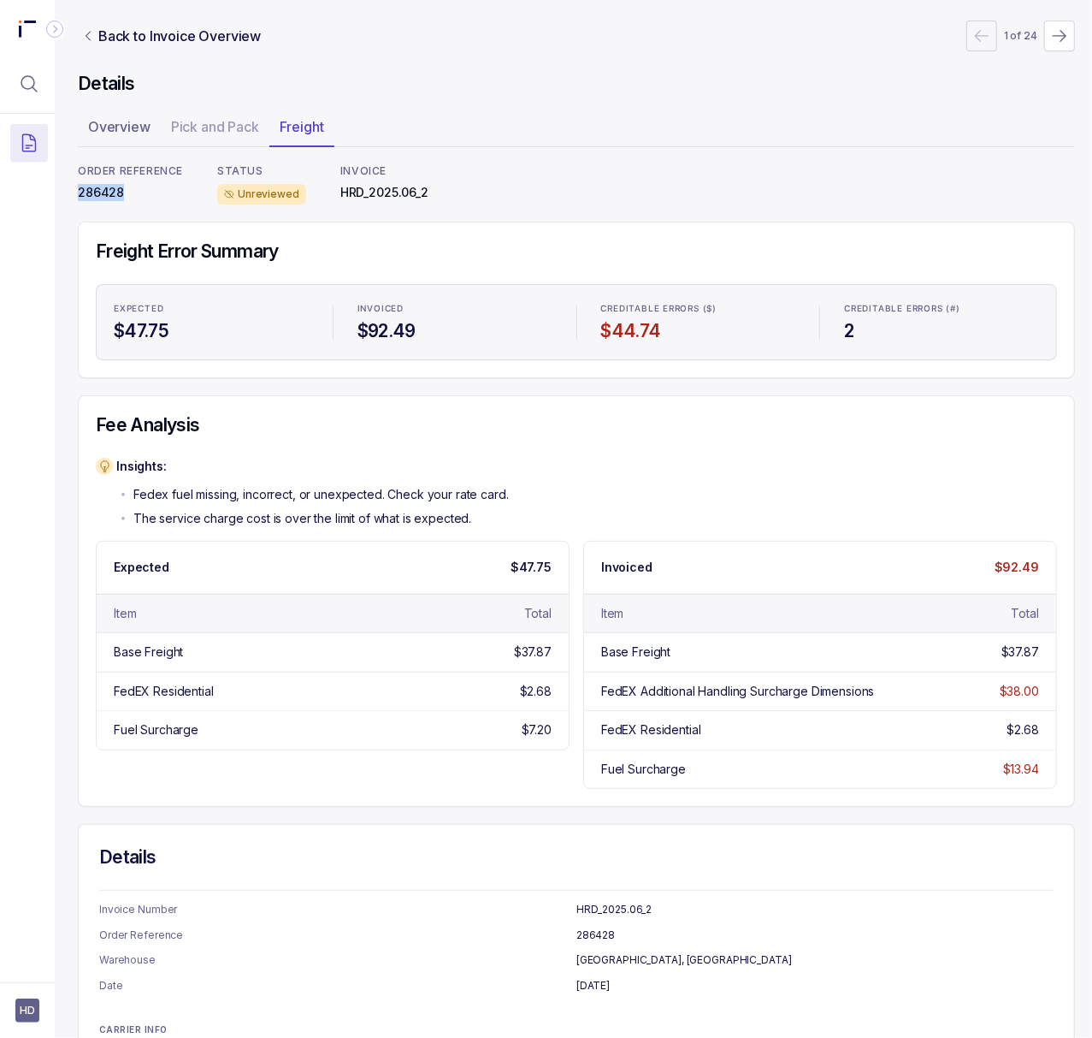
scroll to position [226, 4]
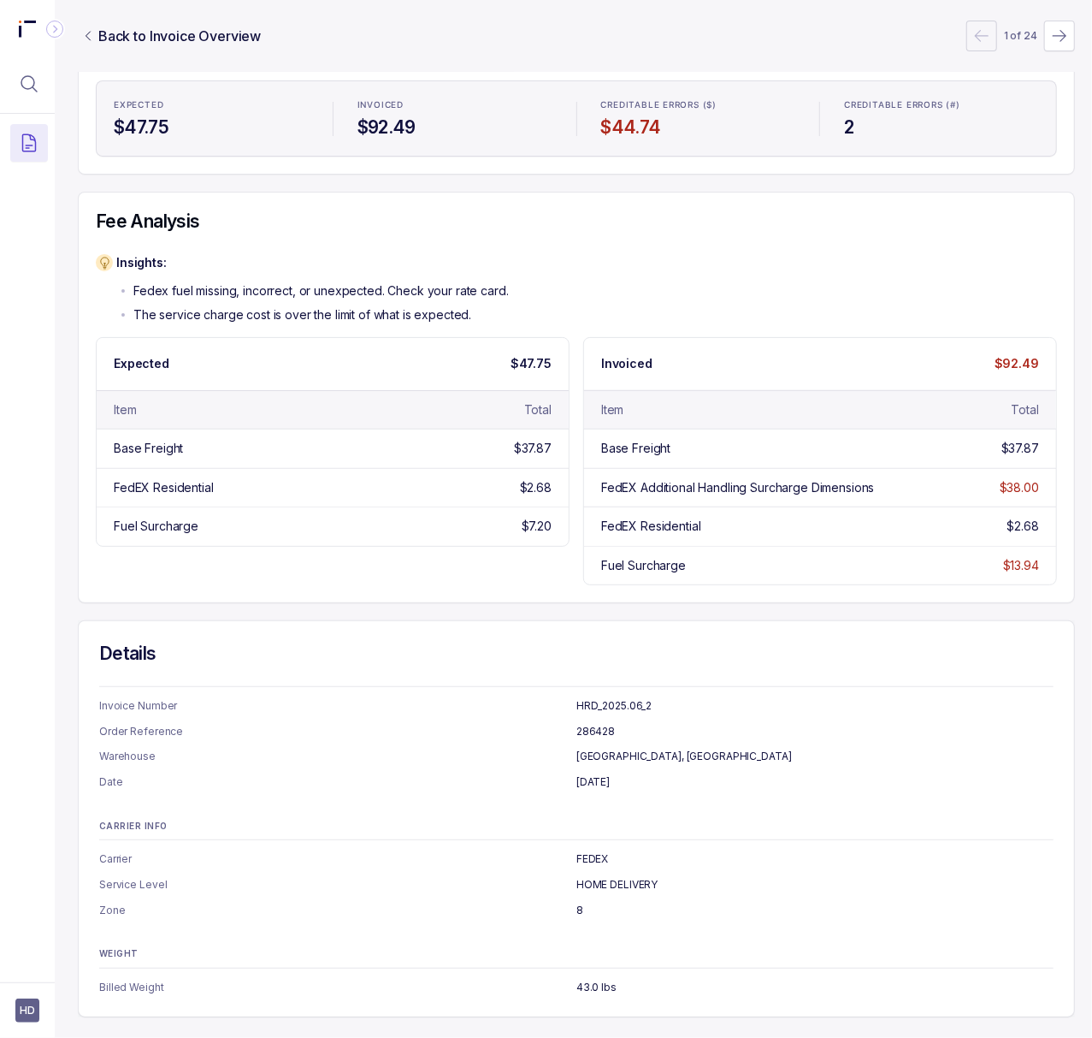
click at [586, 773] on p "[DATE]" at bounding box center [815, 781] width 477 height 17
click at [595, 876] on p "HOME DELIVERY" at bounding box center [815, 884] width 477 height 17
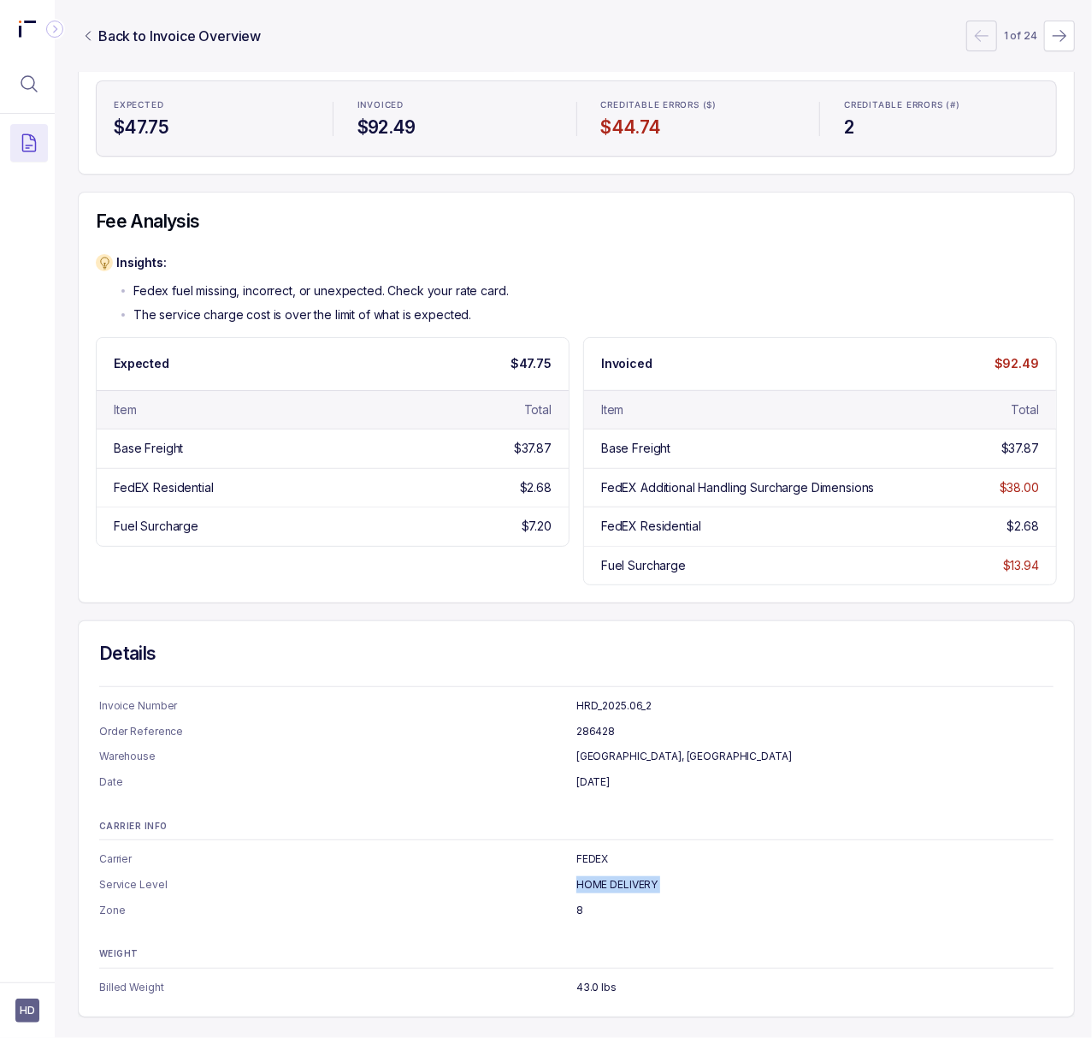
click at [595, 876] on p "HOME DELIVERY" at bounding box center [815, 884] width 477 height 17
